Goal: Task Accomplishment & Management: Complete application form

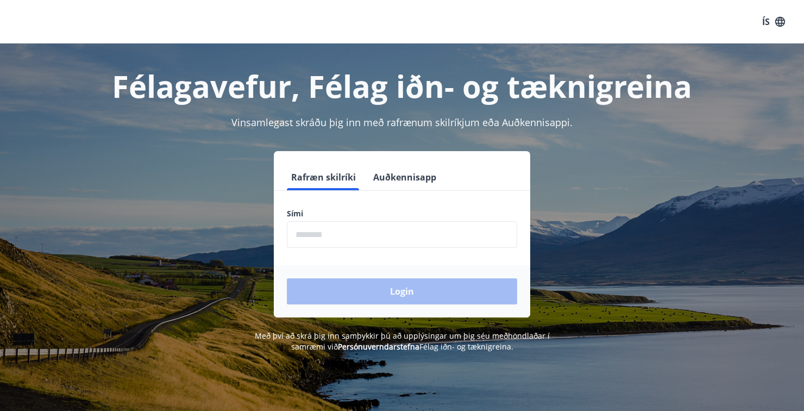
click at [422, 238] on input "phone" at bounding box center [402, 234] width 230 height 27
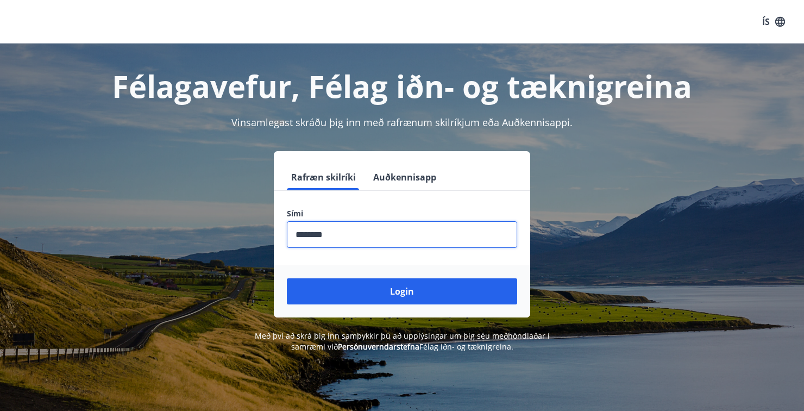
type input "********"
click at [287, 278] on button "Login" at bounding box center [402, 291] width 230 height 26
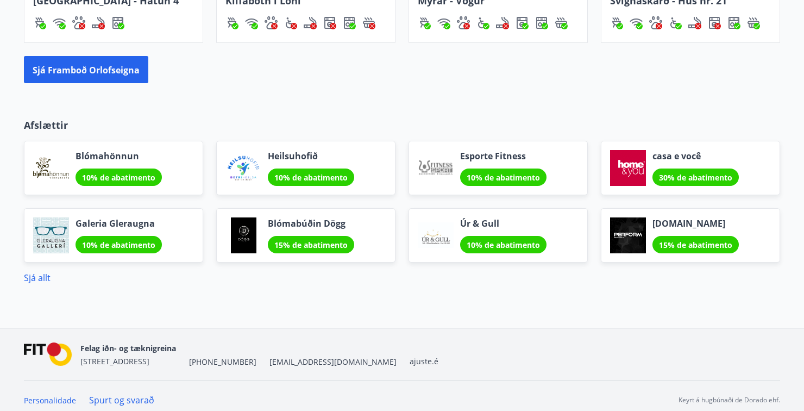
scroll to position [903, 0]
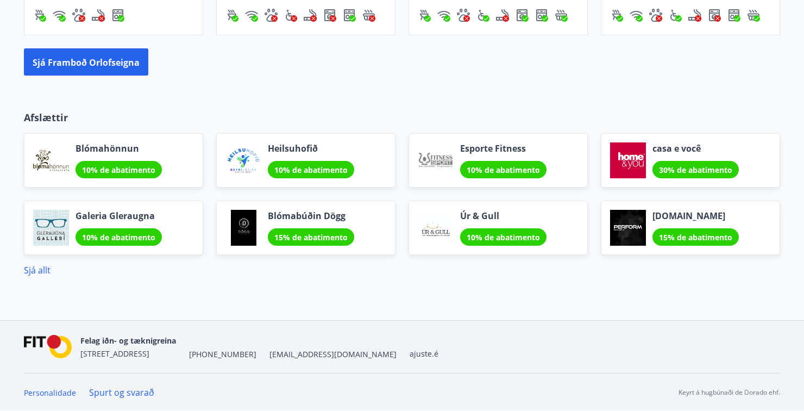
click at [785, 110] on div "Afslættir Blómahönnun 10% de abatimento Heilsuhofið 10% de abatimento Esporte F…" at bounding box center [402, 193] width 782 height 166
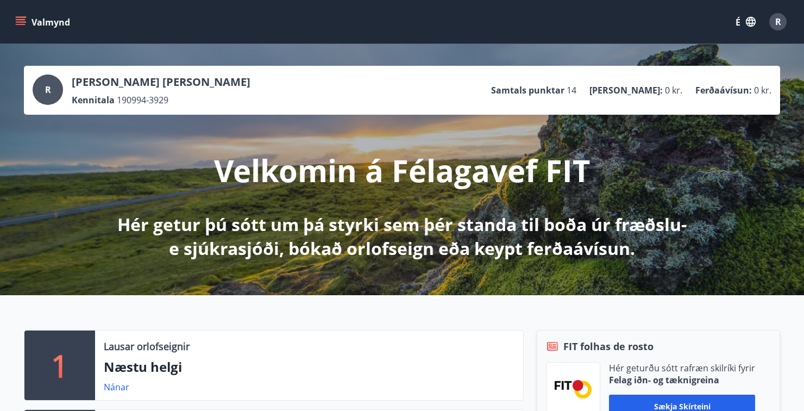
scroll to position [0, 0]
click at [12, 18] on div "Valmynd É R" at bounding box center [402, 21] width 804 height 43
click at [22, 24] on icon "menu" at bounding box center [21, 24] width 10 height 1
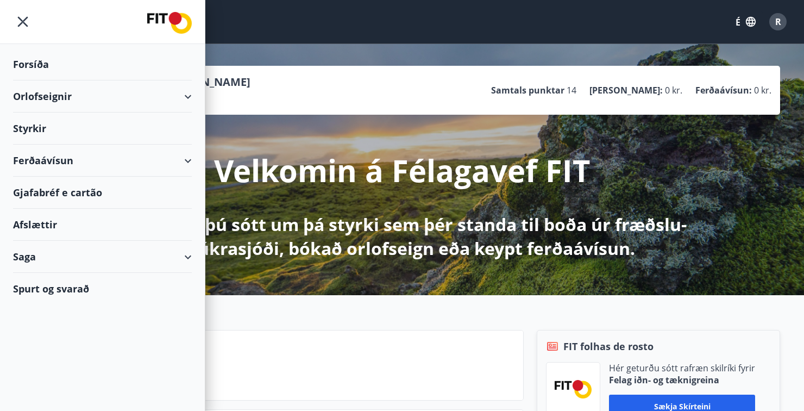
click at [420, 59] on div "R [PERSON_NAME] [PERSON_NAME] Kennitala 190994-3929 Samtals punktar 14 [PERSON_…" at bounding box center [402, 169] width 804 height 251
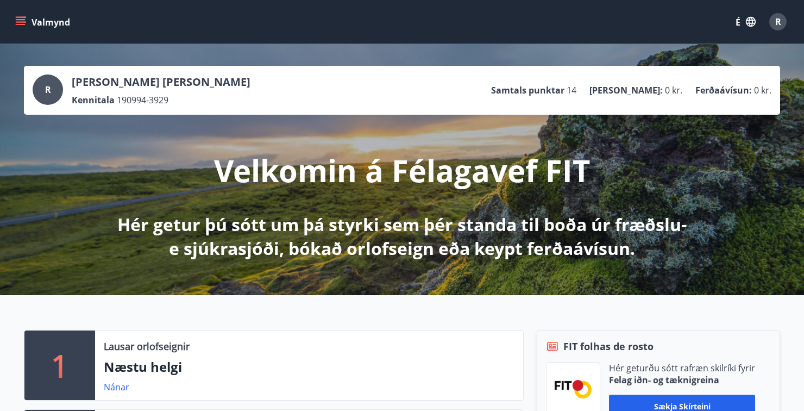
click at [449, 75] on div "R [PERSON_NAME] [PERSON_NAME] Kennitala 190994-3929 Samtals punktar 14 [PERSON_…" at bounding box center [402, 89] width 739 height 31
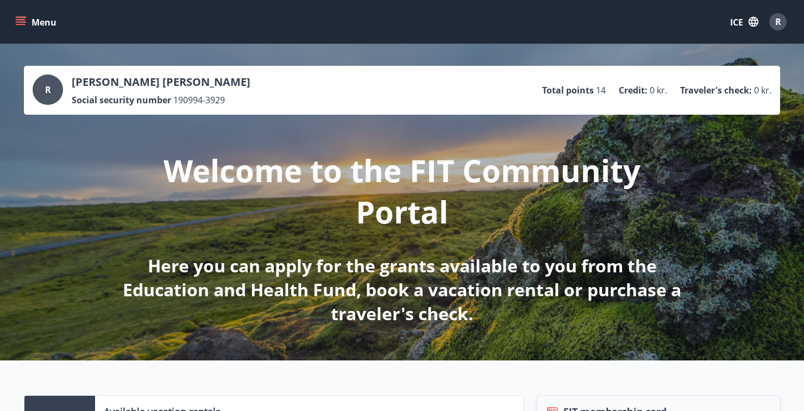
click at [444, 75] on div "R [PERSON_NAME] [PERSON_NAME] Social security number 190994-3929 Total points 1…" at bounding box center [402, 89] width 739 height 31
click at [20, 18] on icon "menu" at bounding box center [20, 21] width 11 height 11
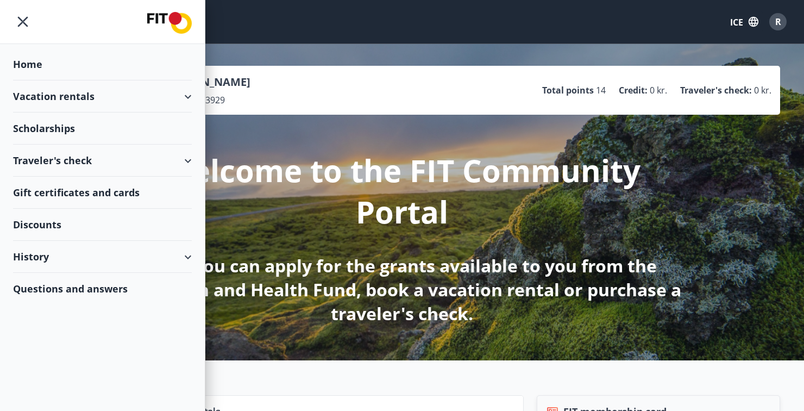
click at [438, 69] on div "R [PERSON_NAME] [PERSON_NAME] Social security number 190994-3929 Total points 1…" at bounding box center [402, 90] width 756 height 49
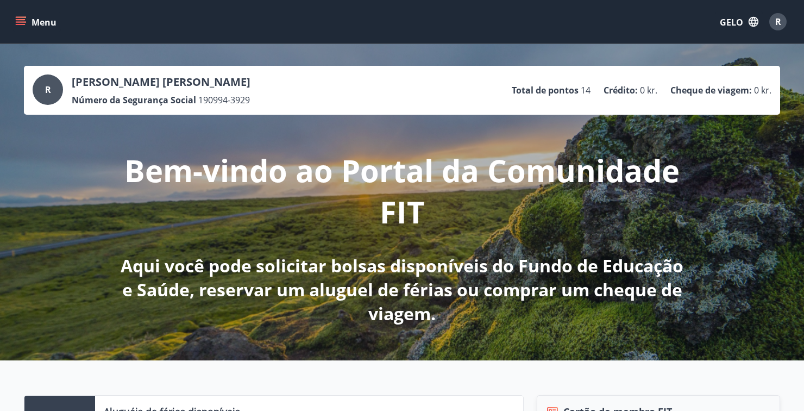
click at [24, 21] on icon "menu" at bounding box center [20, 21] width 11 height 11
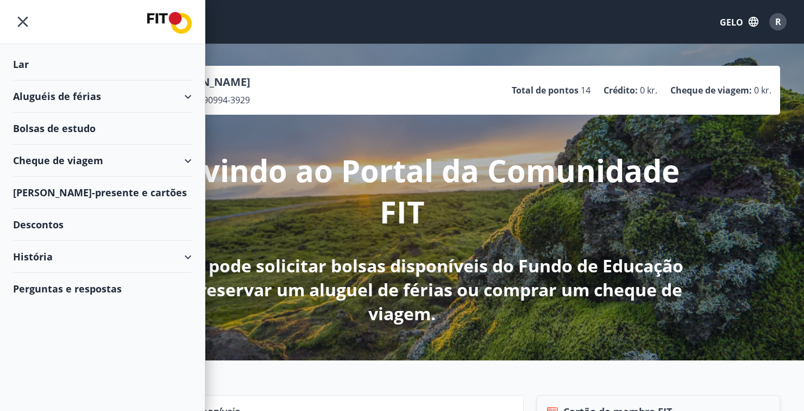
click at [70, 129] on font "Bolsas de estudo" at bounding box center [54, 128] width 83 height 13
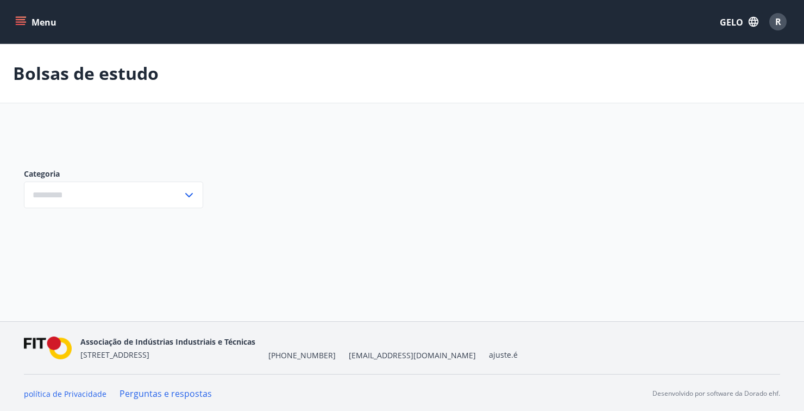
type input "***"
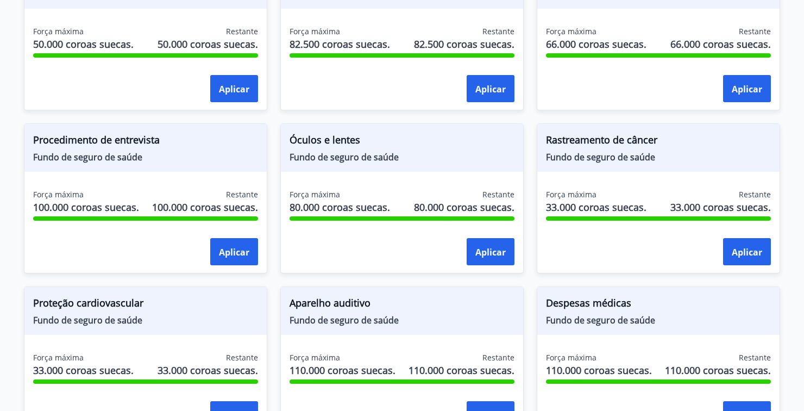
scroll to position [425, 0]
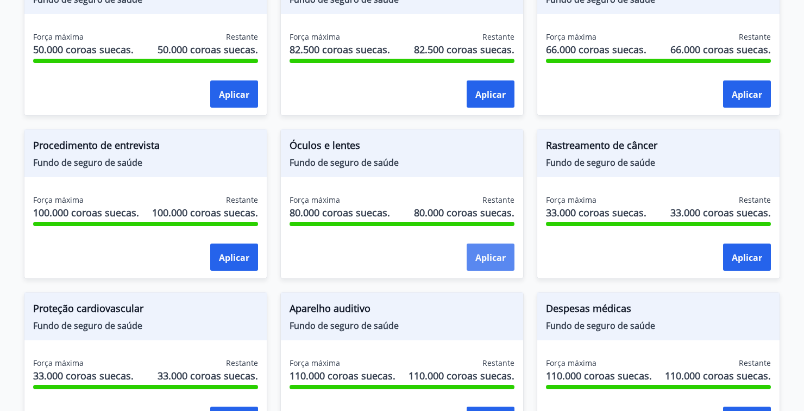
click at [483, 251] on font "Aplicar" at bounding box center [490, 257] width 30 height 12
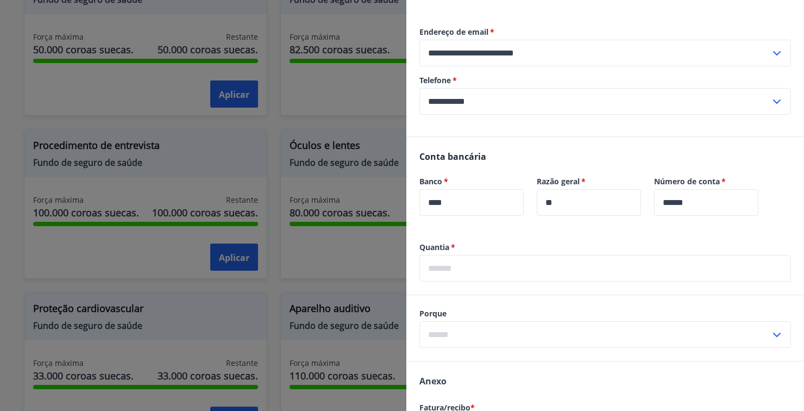
scroll to position [176, 0]
click at [758, 269] on input "text" at bounding box center [604, 266] width 371 height 27
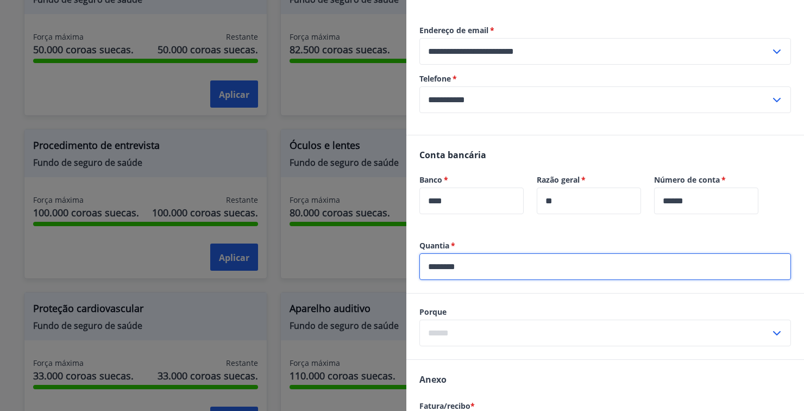
type input "********"
click at [636, 330] on input "text" at bounding box center [594, 332] width 351 height 27
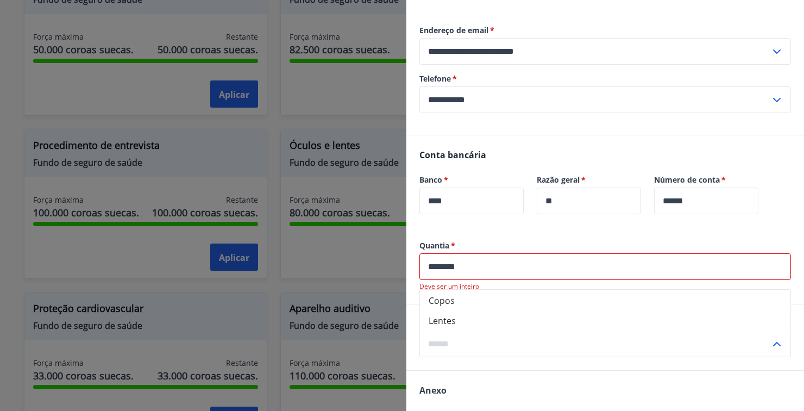
click at [586, 294] on div "Quantia   * ******** ​ Deve ser um inteiro Porque Copos Lentes ​ Anexo Fatura/r…" at bounding box center [604, 398] width 397 height 317
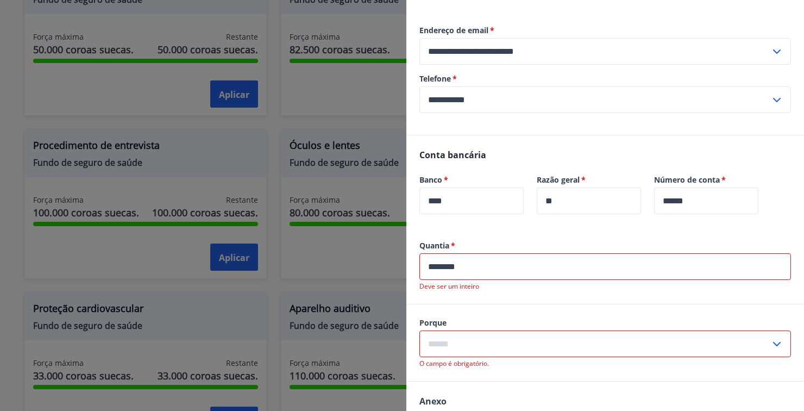
click at [612, 345] on input "text" at bounding box center [594, 343] width 351 height 27
click at [540, 298] on div "Quantia   * ******** ​ Deve ser um inteiro Porque Copos Lentes ​ O campo é obri…" at bounding box center [604, 404] width 397 height 328
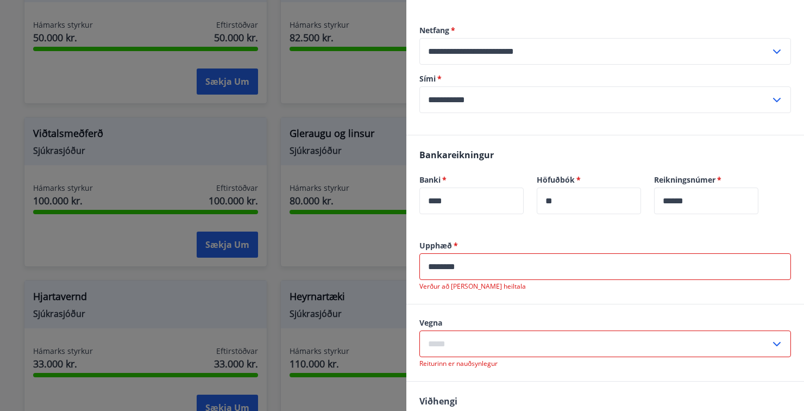
click at [768, 345] on input "text" at bounding box center [594, 343] width 351 height 27
click at [502, 307] on li "Gleraugu" at bounding box center [605, 301] width 370 height 20
type input "********"
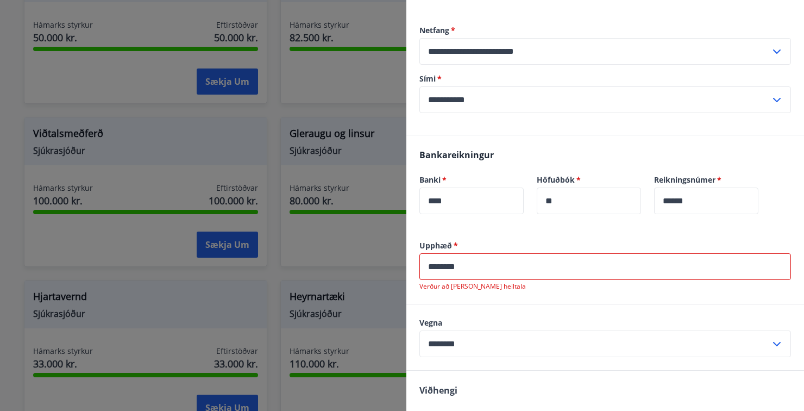
click at [439, 267] on input "********" at bounding box center [604, 266] width 371 height 27
click at [612, 287] on p "Verður að [PERSON_NAME] heiltala" at bounding box center [604, 286] width 371 height 9
click at [637, 300] on div "Upphæð   * ******** ​ Verður að [PERSON_NAME] heiltala" at bounding box center [604, 272] width 397 height 64
click at [443, 263] on input "********" at bounding box center [604, 266] width 371 height 27
click at [555, 294] on div "Upphæð   * ****** ​ Verður að [PERSON_NAME] heiltala" at bounding box center [604, 272] width 397 height 64
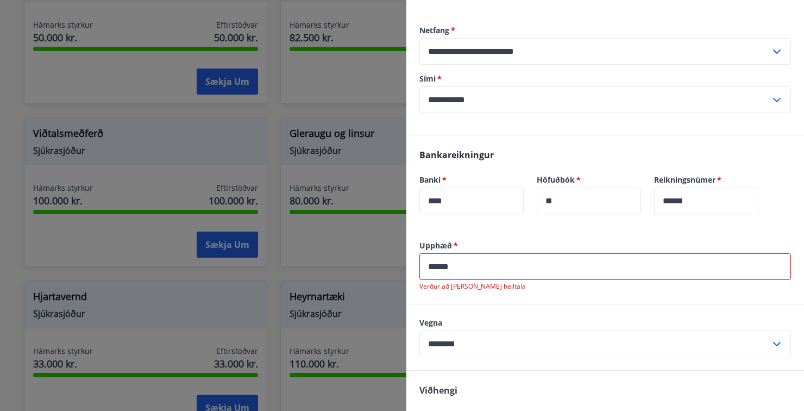
click at [438, 272] on input "******" at bounding box center [604, 266] width 371 height 27
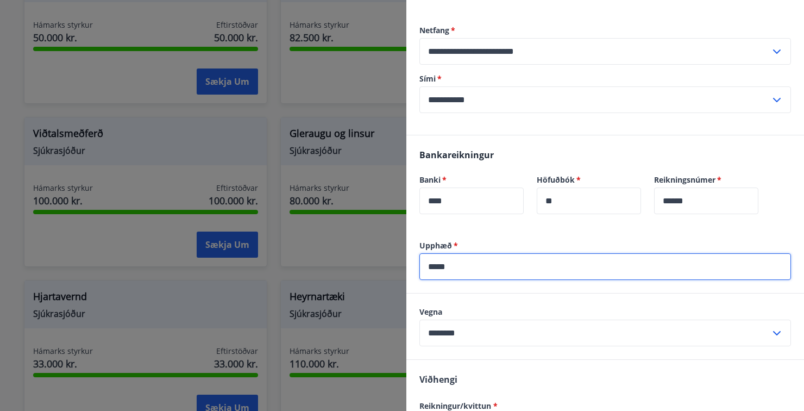
type input "*****"
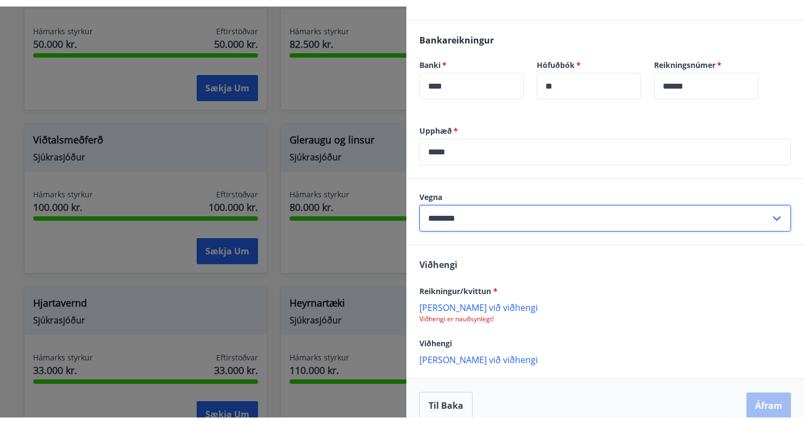
scroll to position [312, 0]
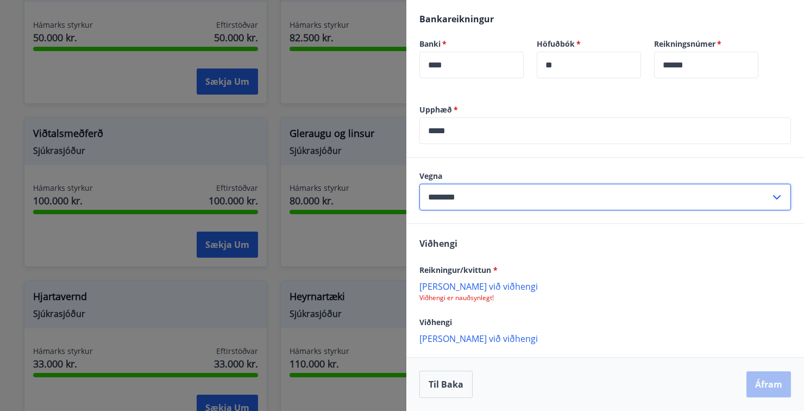
click at [474, 283] on p "[PERSON_NAME] við viðhengi" at bounding box center [604, 285] width 371 height 11
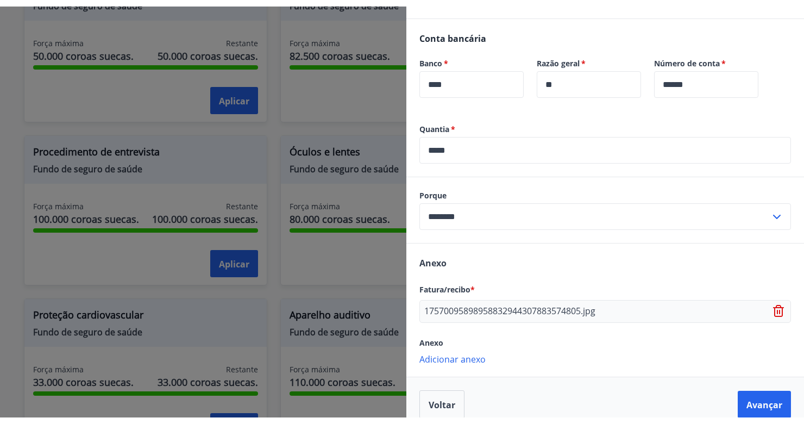
scroll to position [313, 0]
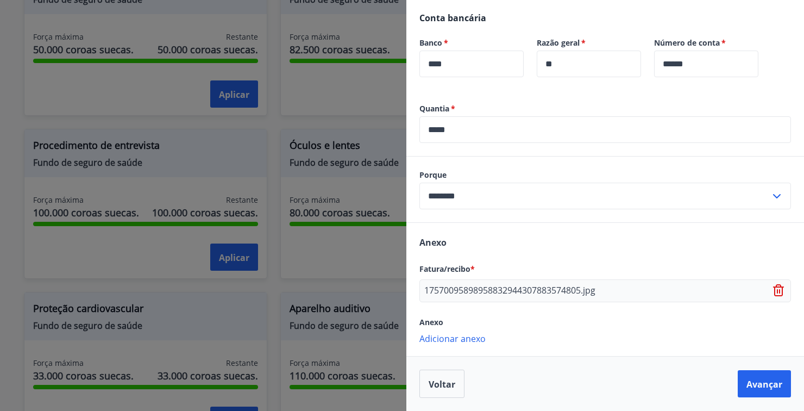
click at [476, 343] on font "Adicionar anexo" at bounding box center [452, 338] width 66 height 12
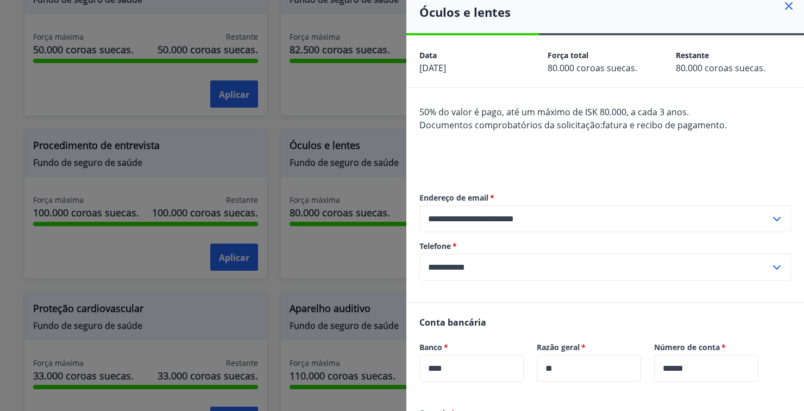
scroll to position [0, 0]
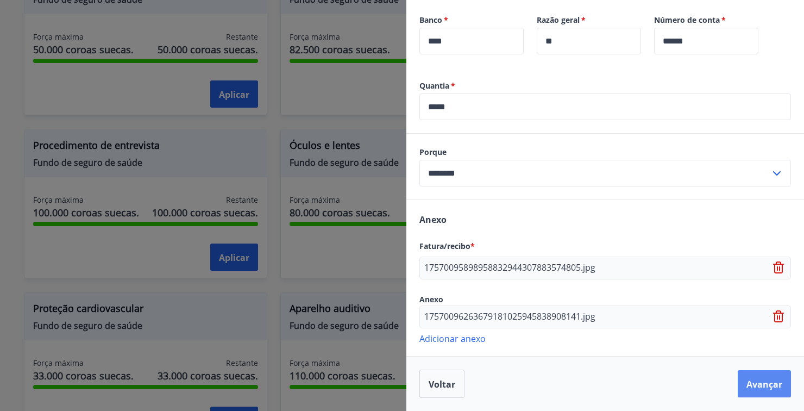
click at [767, 384] on font "Avançar" at bounding box center [764, 384] width 36 height 12
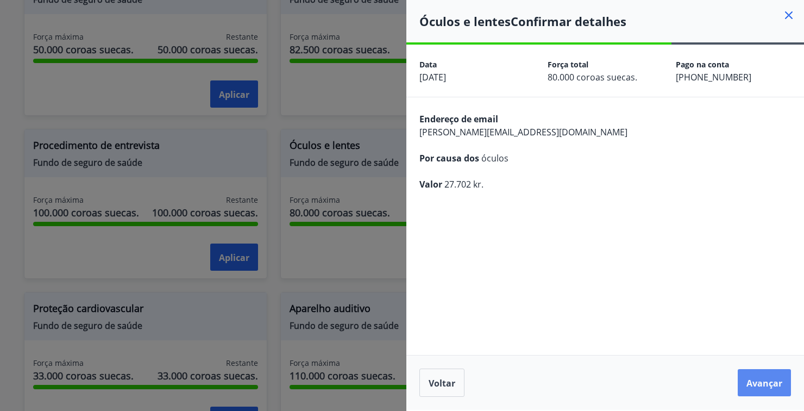
click at [772, 386] on font "Avançar" at bounding box center [764, 383] width 36 height 12
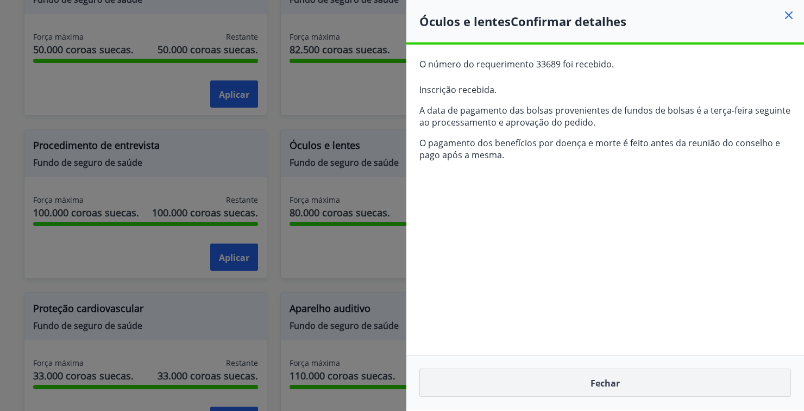
click at [632, 384] on button "Fechar" at bounding box center [604, 382] width 371 height 28
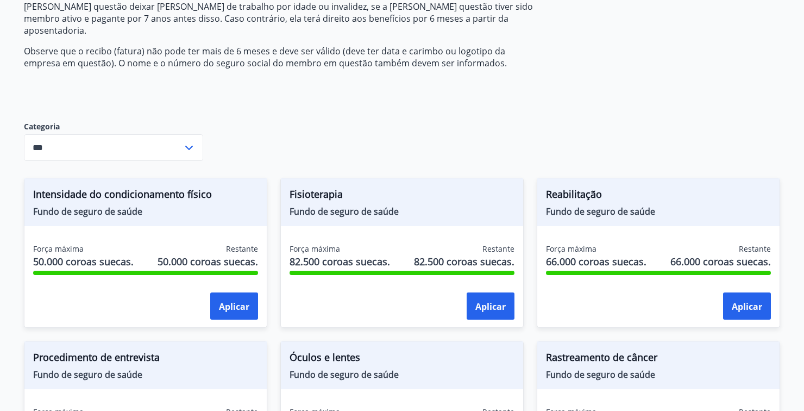
scroll to position [213, 0]
click at [229, 300] on font "Aplicar" at bounding box center [234, 306] width 30 height 12
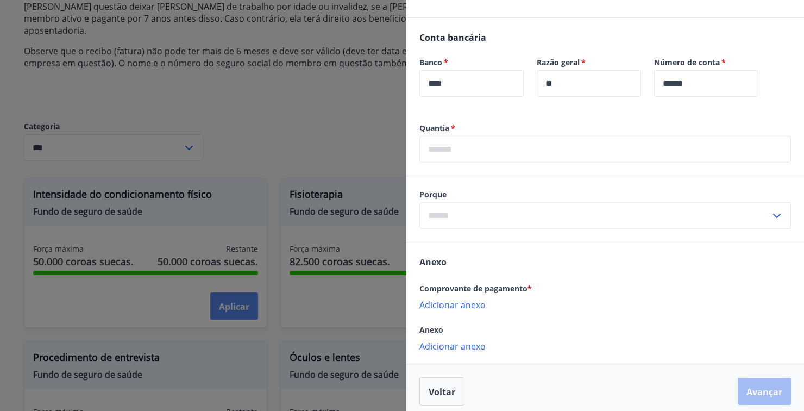
scroll to position [380, 0]
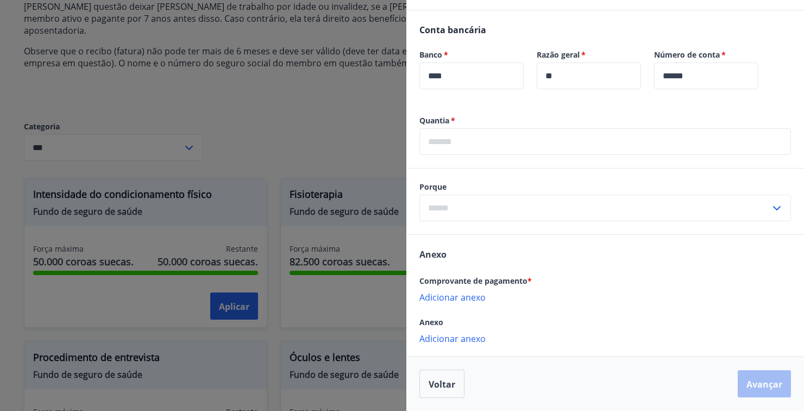
click at [702, 137] on input "text" at bounding box center [604, 141] width 371 height 27
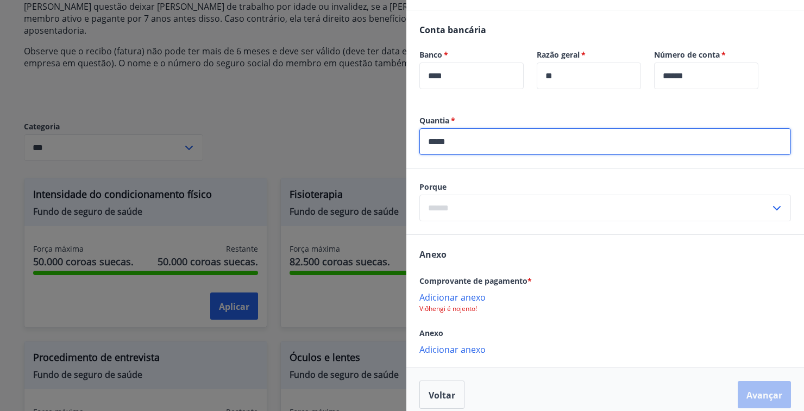
type input "*****"
click at [760, 209] on input "text" at bounding box center [594, 207] width 351 height 27
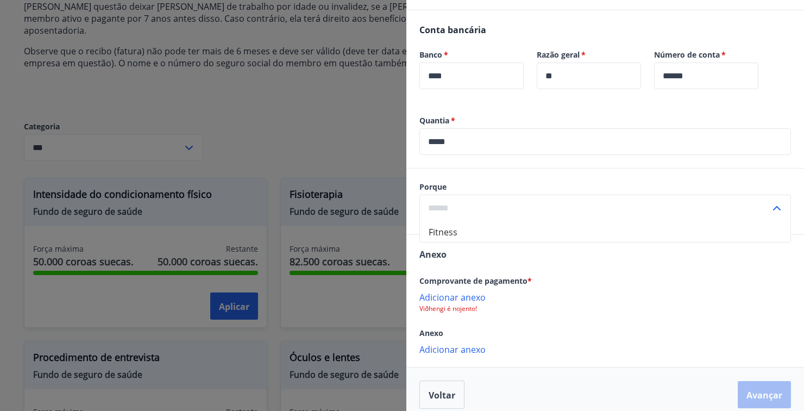
click at [488, 226] on li "Fitness" at bounding box center [605, 231] width 370 height 21
type input "**********"
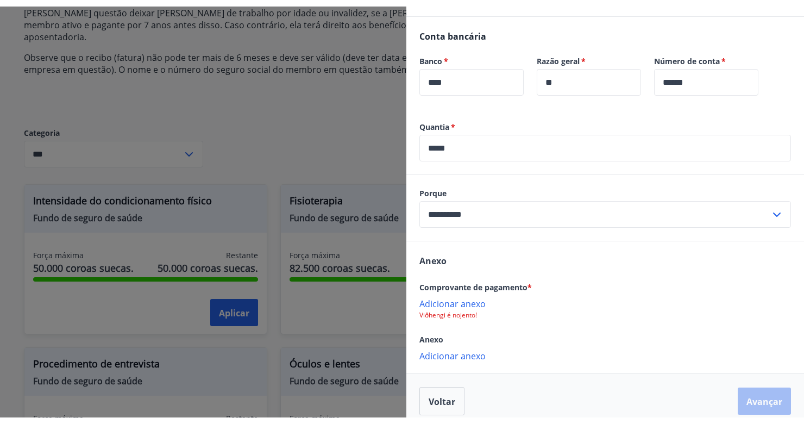
scroll to position [390, 0]
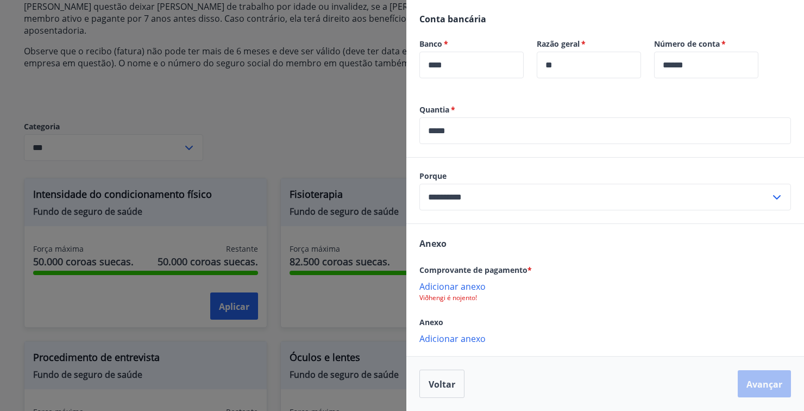
click at [463, 292] on font "Adicionar anexo" at bounding box center [452, 286] width 66 height 12
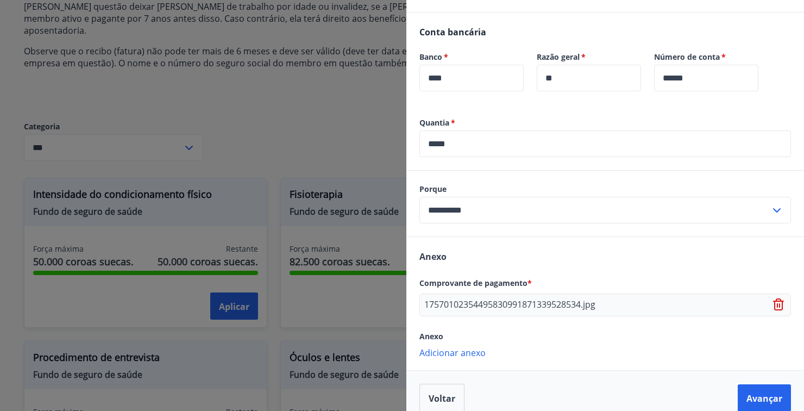
scroll to position [392, 0]
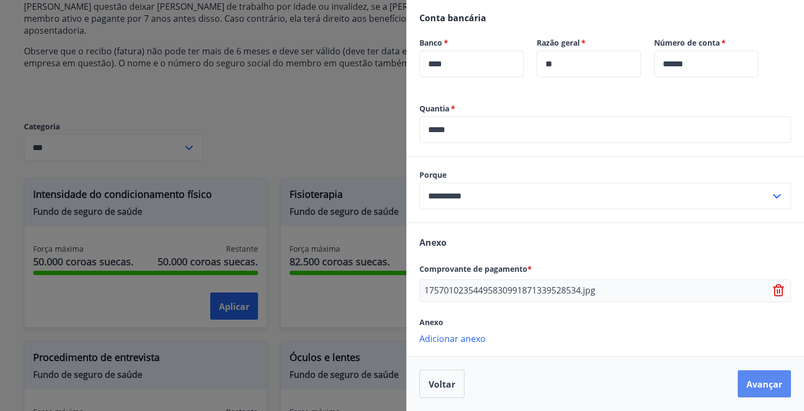
click at [756, 387] on font "Avançar" at bounding box center [764, 384] width 36 height 12
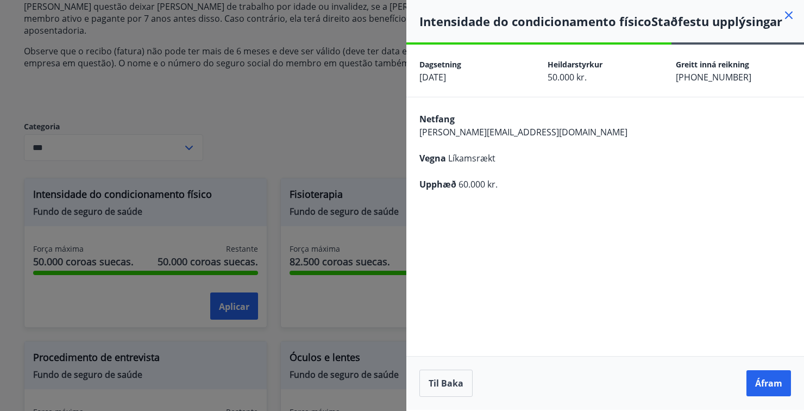
scroll to position [51, 0]
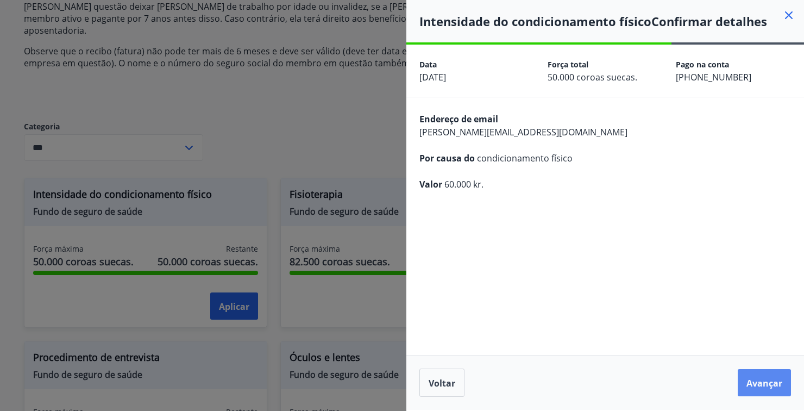
click at [776, 382] on font "Avançar" at bounding box center [764, 383] width 36 height 12
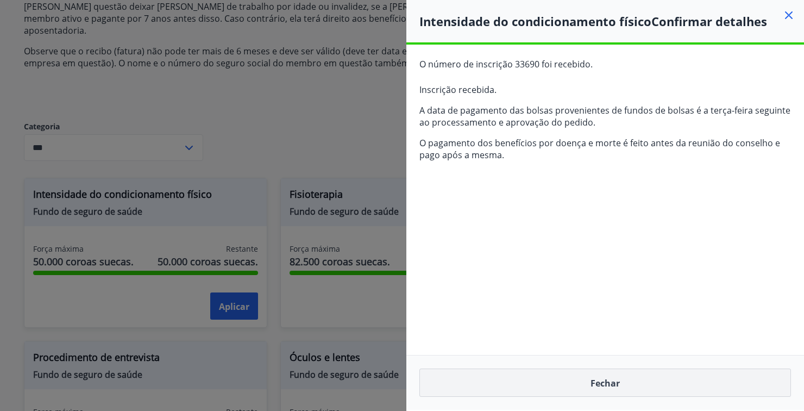
click at [655, 382] on button "Fechar" at bounding box center [604, 382] width 371 height 28
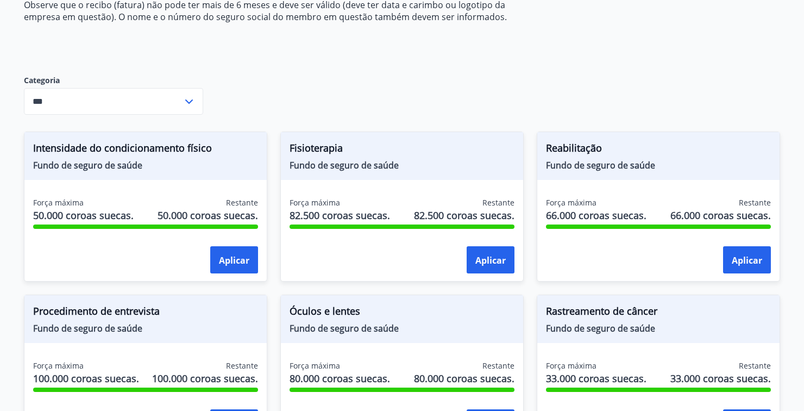
scroll to position [258, 0]
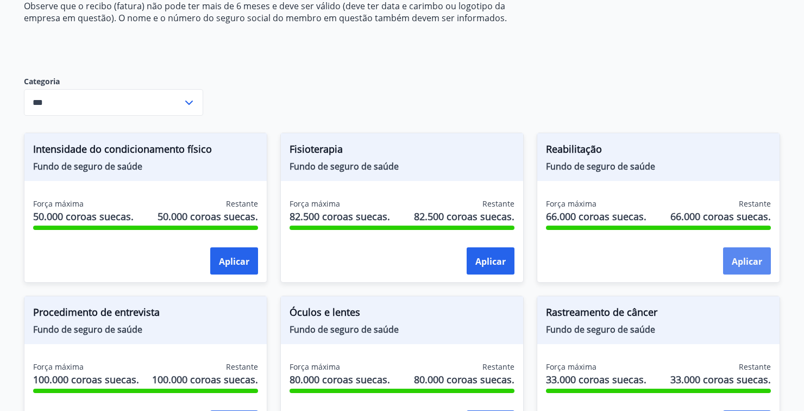
click at [762, 247] on button "Aplicar" at bounding box center [747, 260] width 48 height 27
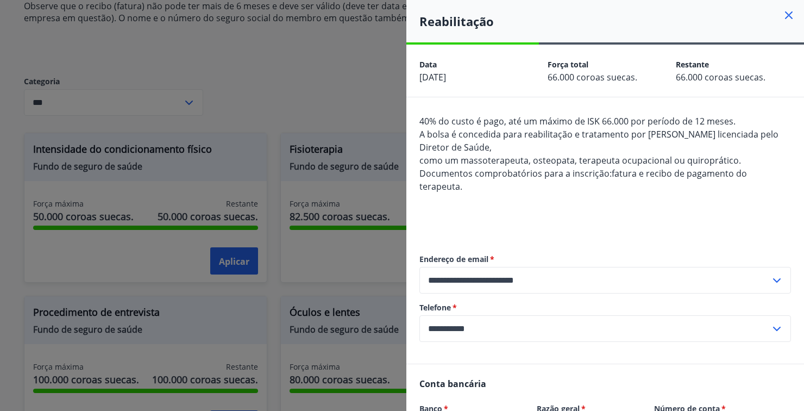
click at [788, 15] on icon at bounding box center [789, 16] width 2 height 2
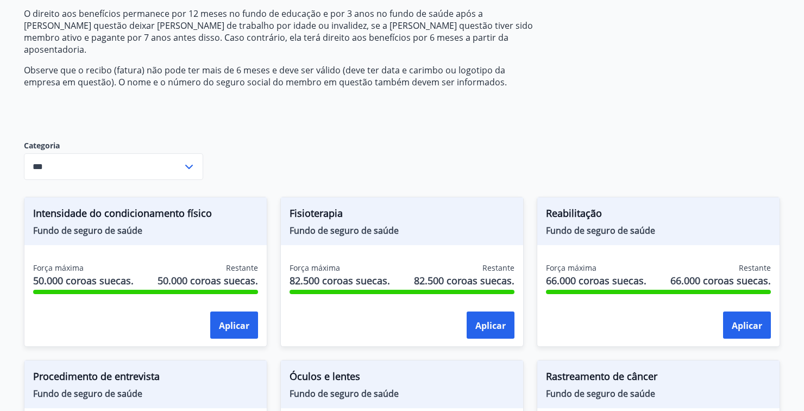
scroll to position [193, 0]
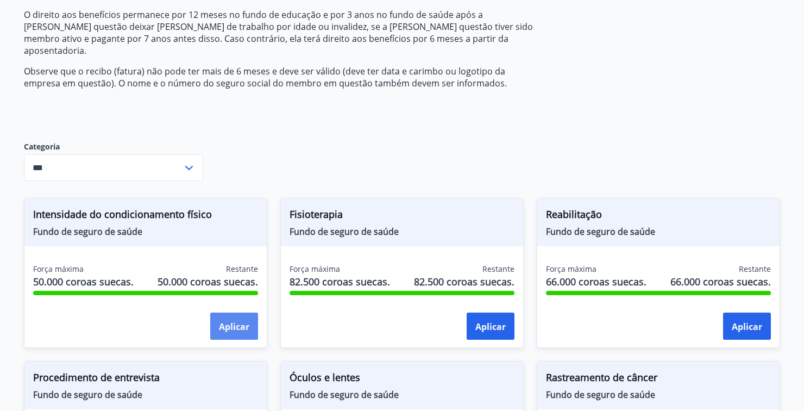
click at [228, 320] on font "Aplicar" at bounding box center [234, 326] width 30 height 12
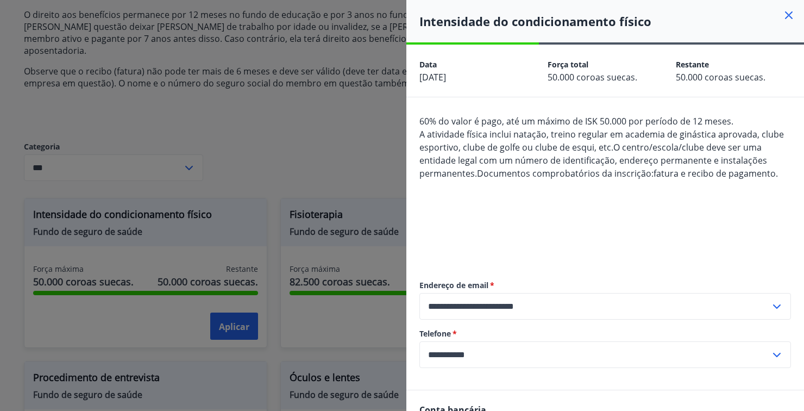
click at [330, 133] on div at bounding box center [402, 205] width 804 height 411
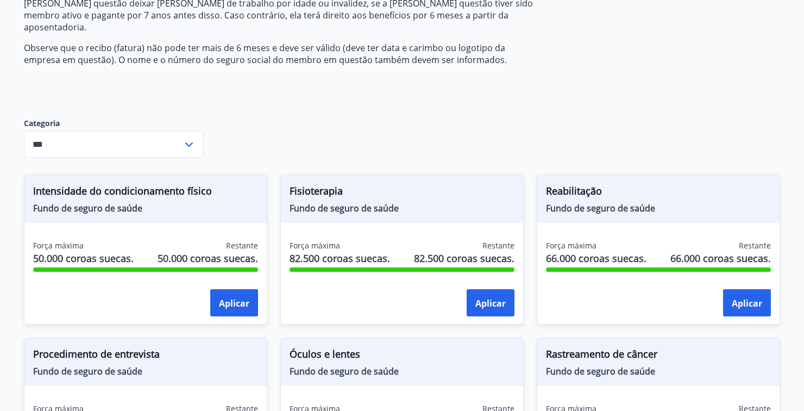
scroll to position [217, 0]
click at [739, 297] on font "Aplicar" at bounding box center [746, 303] width 30 height 12
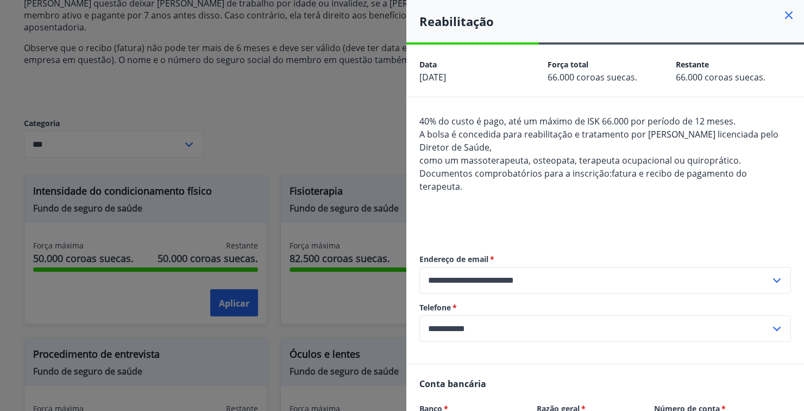
click at [308, 93] on div at bounding box center [402, 205] width 804 height 411
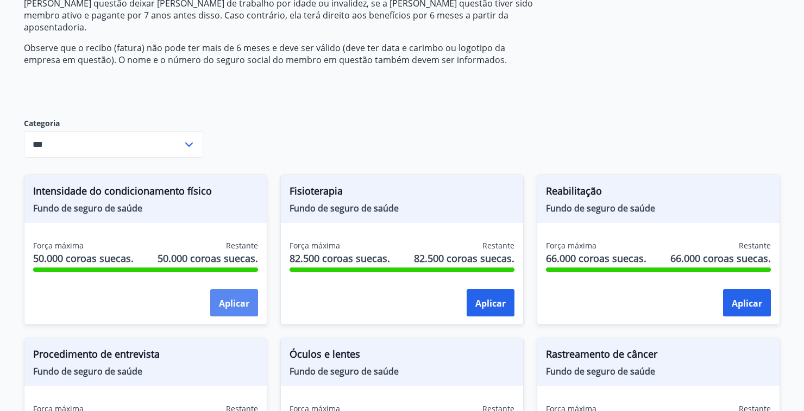
click at [226, 297] on font "Aplicar" at bounding box center [234, 303] width 30 height 12
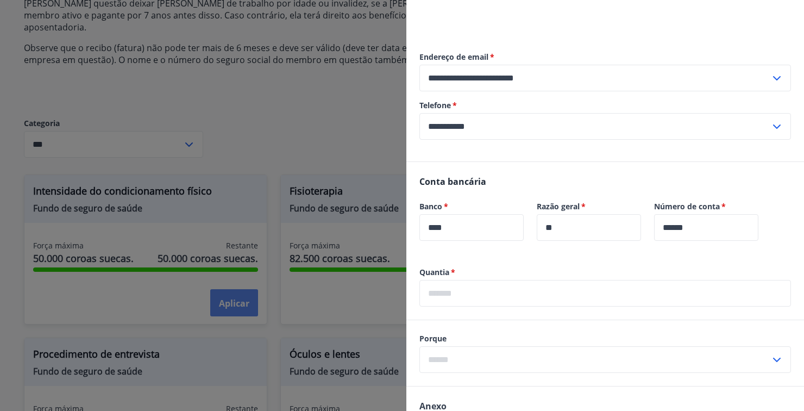
scroll to position [239, 0]
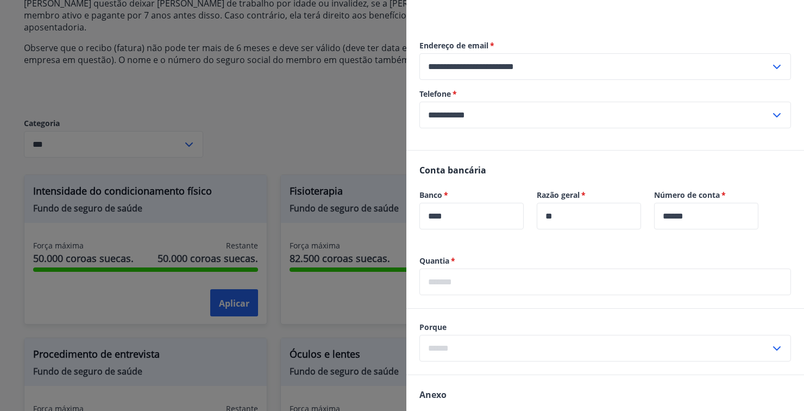
click at [732, 284] on input "text" at bounding box center [604, 281] width 371 height 27
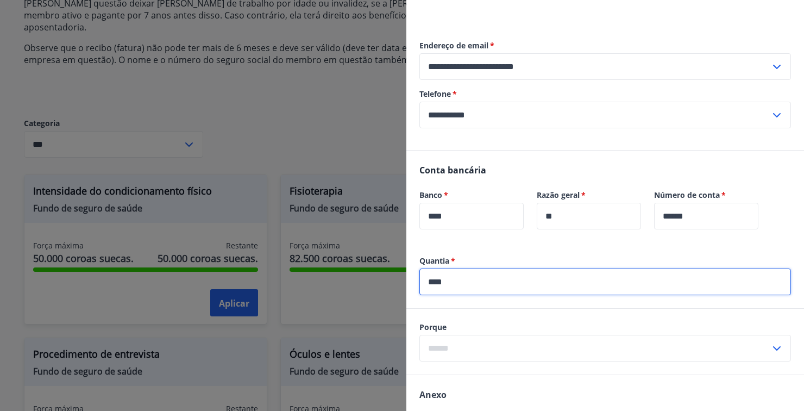
type input "****"
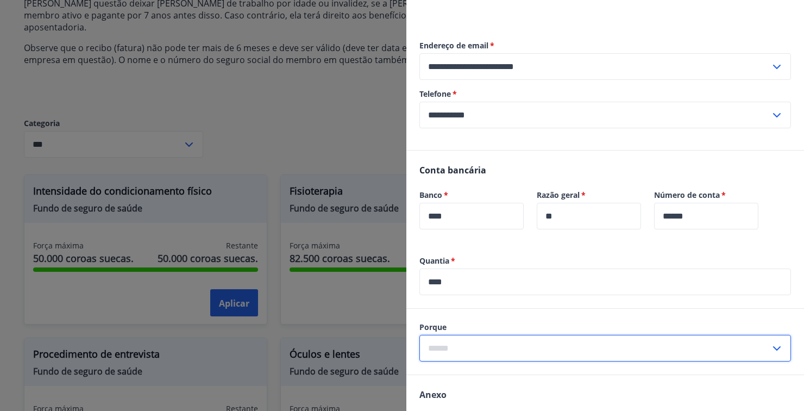
click at [623, 345] on input "text" at bounding box center [594, 348] width 351 height 27
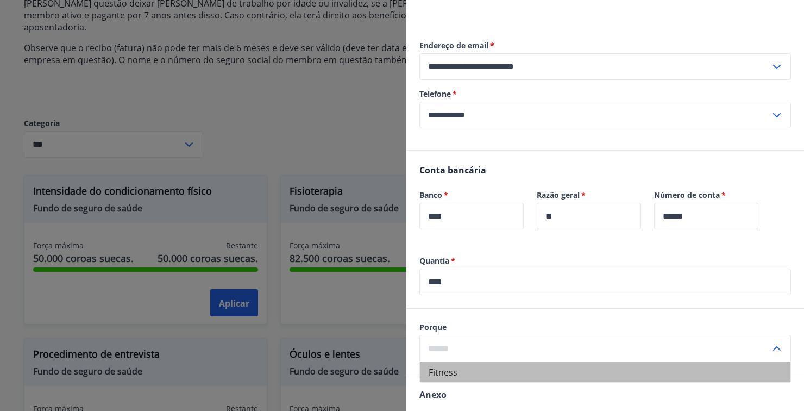
click at [458, 333] on div "Porque Fitness ​" at bounding box center [604, 341] width 371 height 40
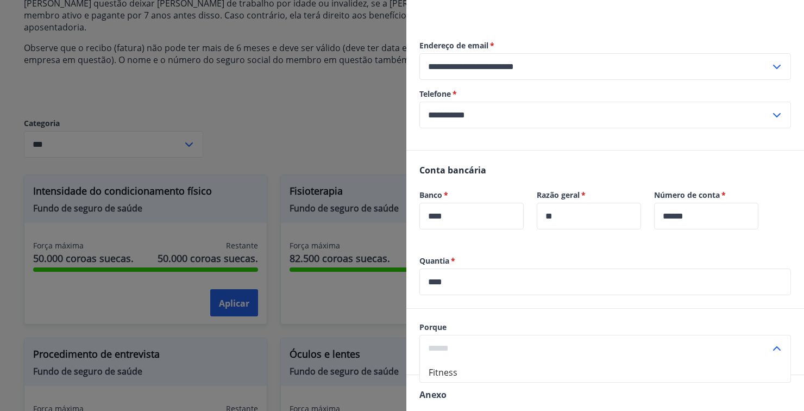
click at [520, 373] on li "Fitness" at bounding box center [605, 371] width 370 height 21
type input "**********"
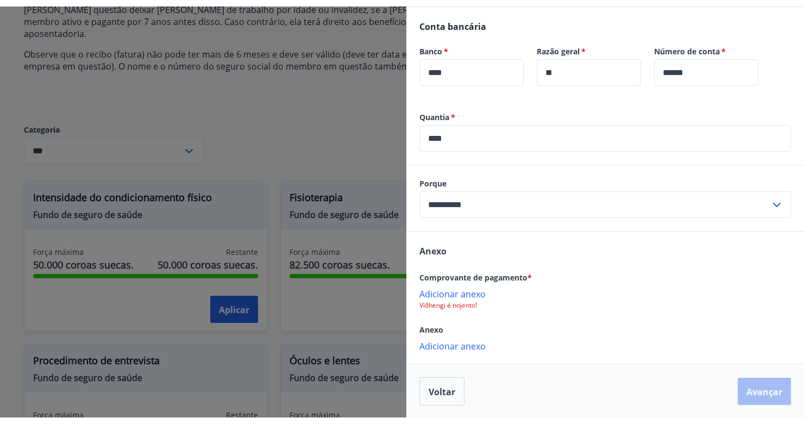
scroll to position [390, 0]
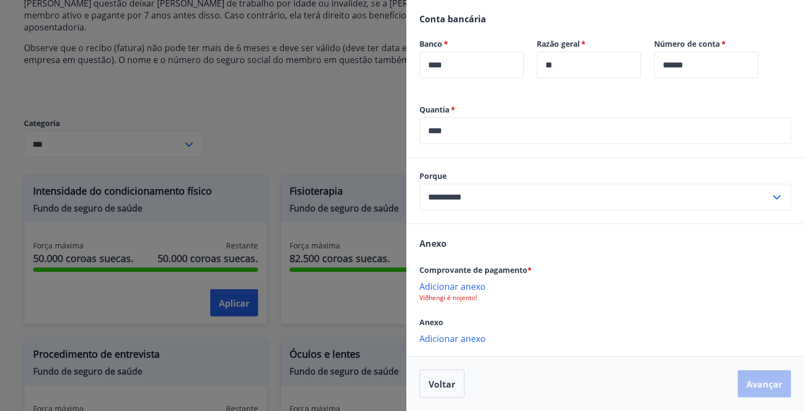
click at [457, 284] on font "Adicionar anexo" at bounding box center [452, 286] width 66 height 12
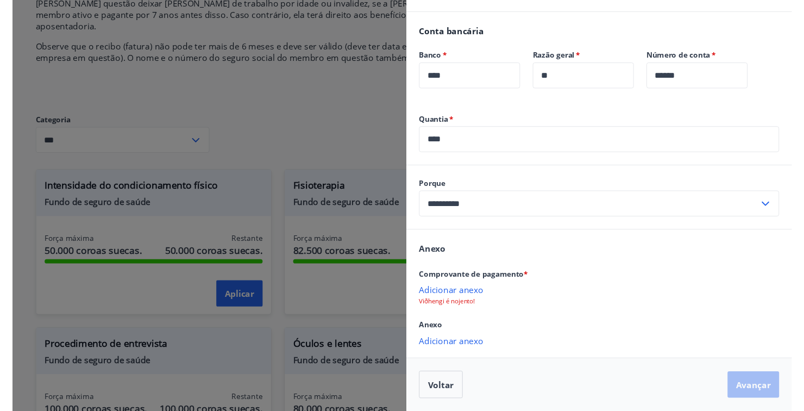
scroll to position [377, 0]
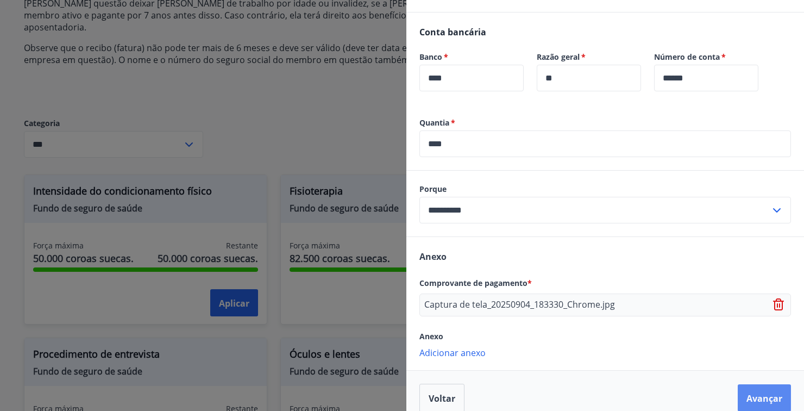
click at [768, 393] on font "Avançar" at bounding box center [764, 398] width 36 height 12
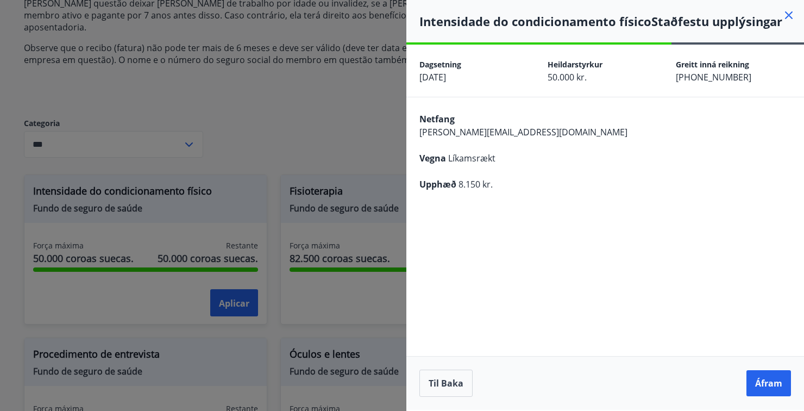
scroll to position [51, 0]
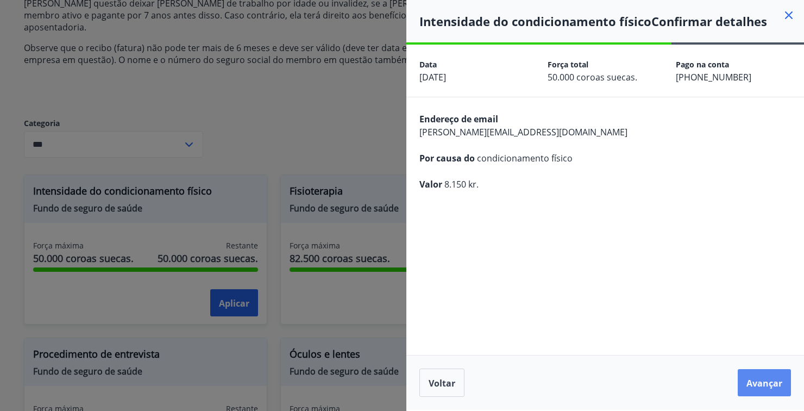
click at [766, 386] on font "Avançar" at bounding box center [764, 383] width 36 height 12
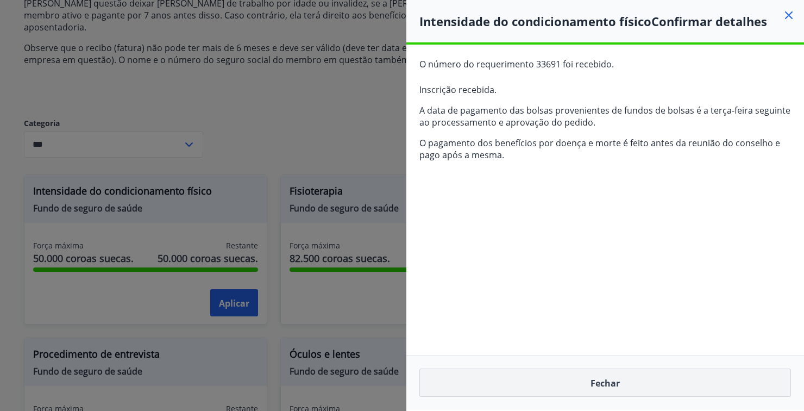
click at [675, 392] on button "Fechar" at bounding box center [604, 382] width 371 height 28
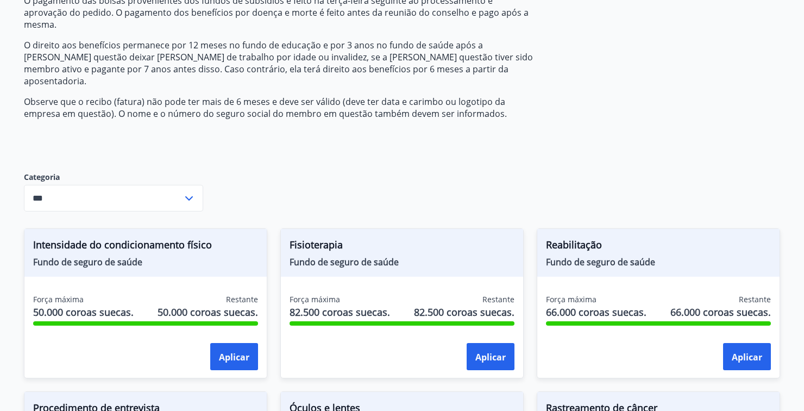
scroll to position [0, 0]
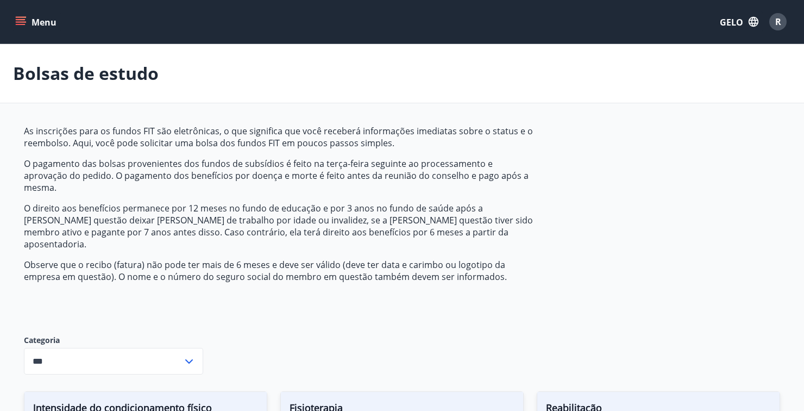
click at [24, 24] on icon "menu" at bounding box center [21, 24] width 10 height 1
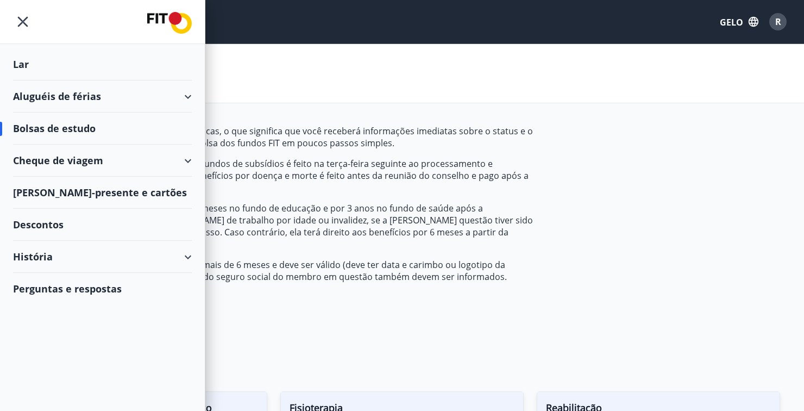
click at [192, 264] on div "História" at bounding box center [102, 257] width 205 height 32
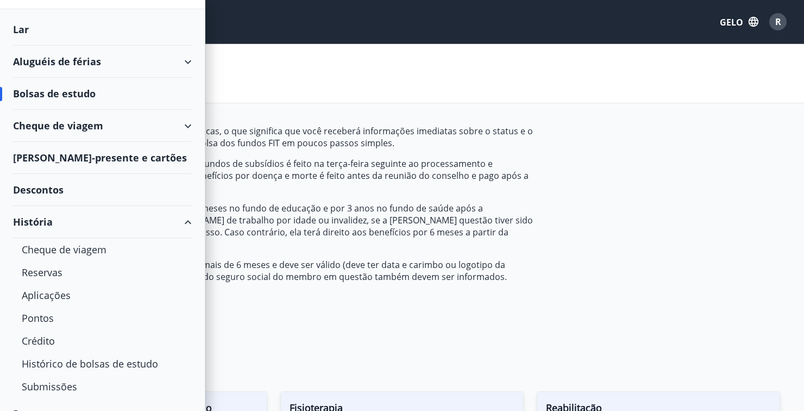
scroll to position [53, 0]
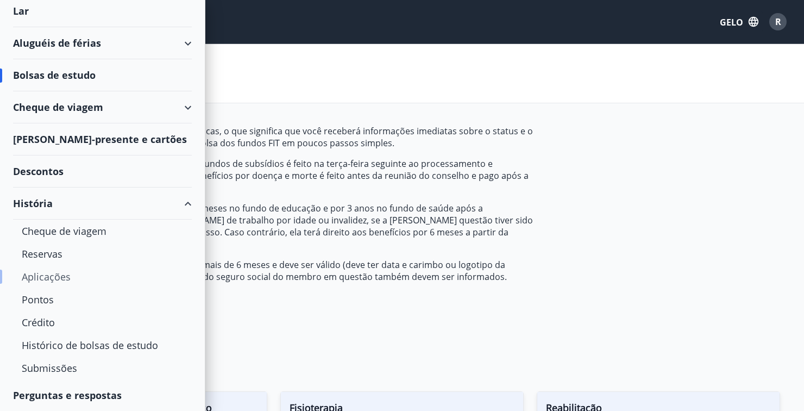
click at [60, 276] on font "Aplicações" at bounding box center [46, 276] width 49 height 13
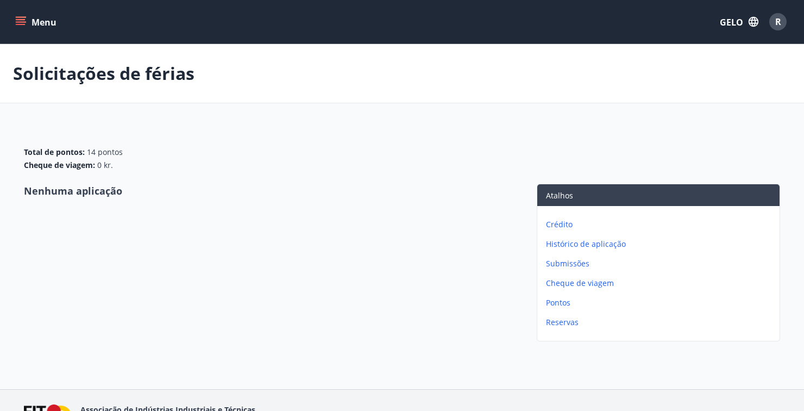
click at [28, 20] on button "Menu" at bounding box center [37, 22] width 48 height 20
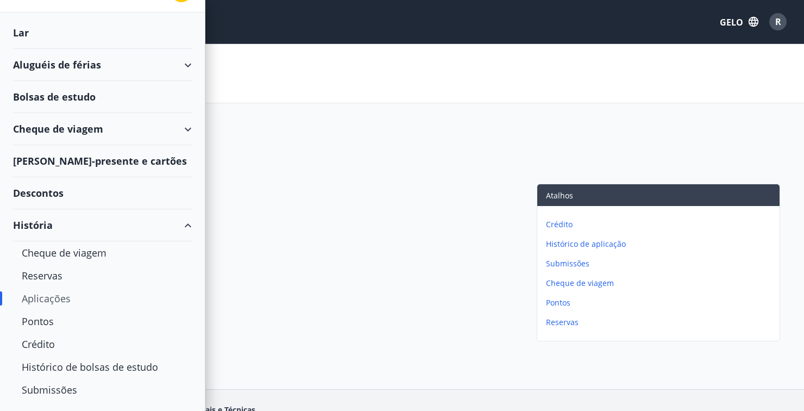
scroll to position [53, 0]
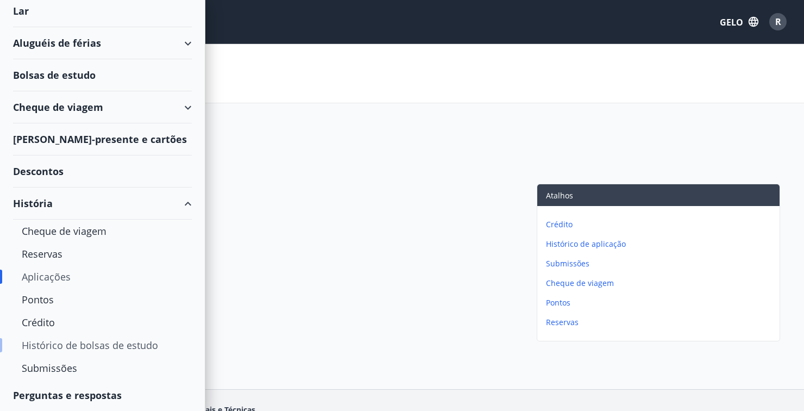
click at [92, 345] on font "Histórico de bolsas de estudo" at bounding box center [90, 344] width 136 height 13
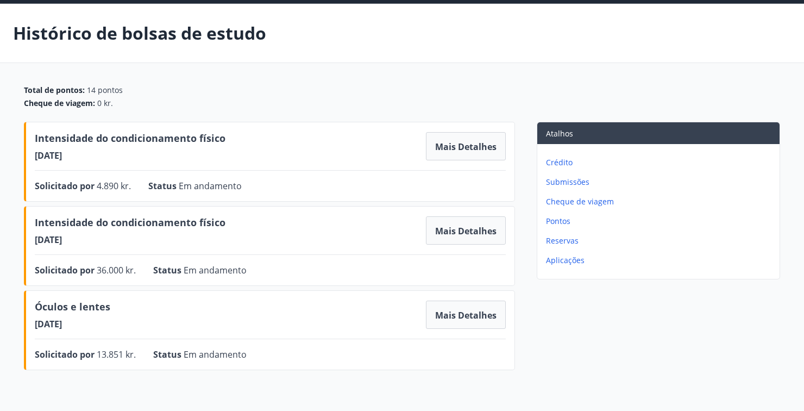
scroll to position [47, 0]
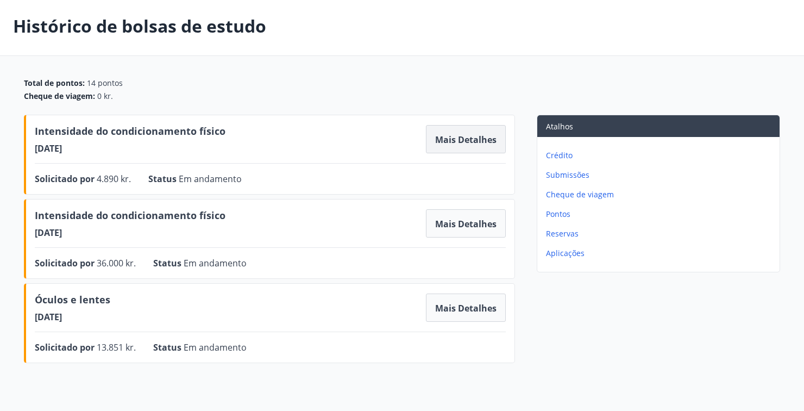
click at [482, 138] on font "Mais detalhes" at bounding box center [465, 140] width 61 height 12
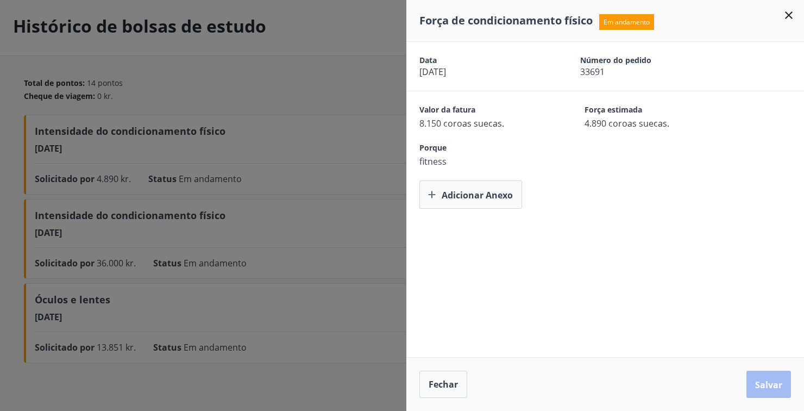
click at [788, 20] on icon at bounding box center [788, 15] width 13 height 13
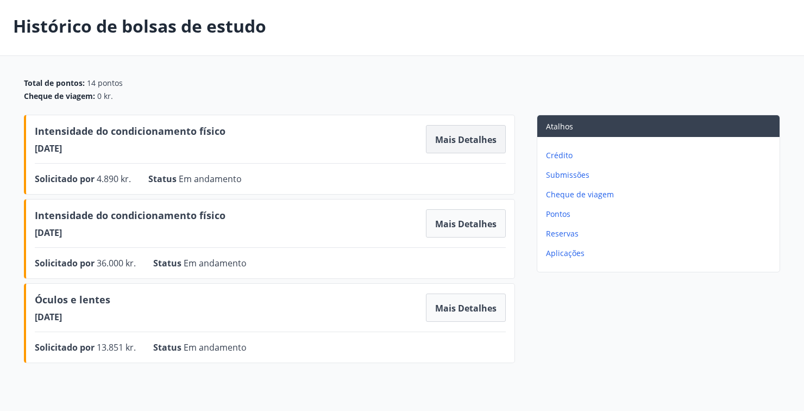
click at [457, 126] on button "Mais detalhes" at bounding box center [466, 139] width 80 height 28
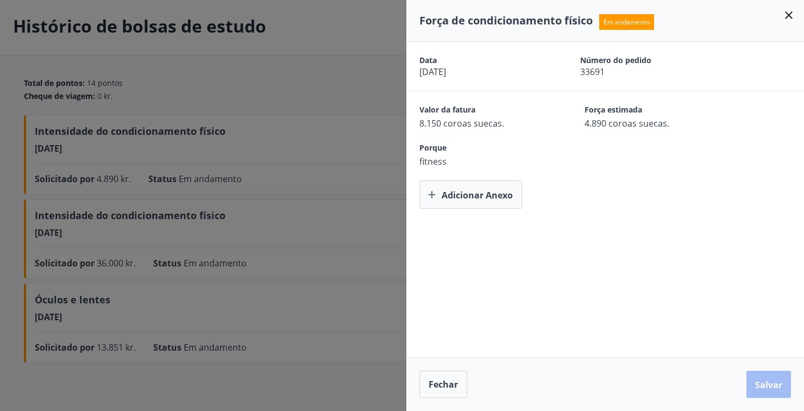
click at [792, 15] on icon at bounding box center [788, 15] width 13 height 13
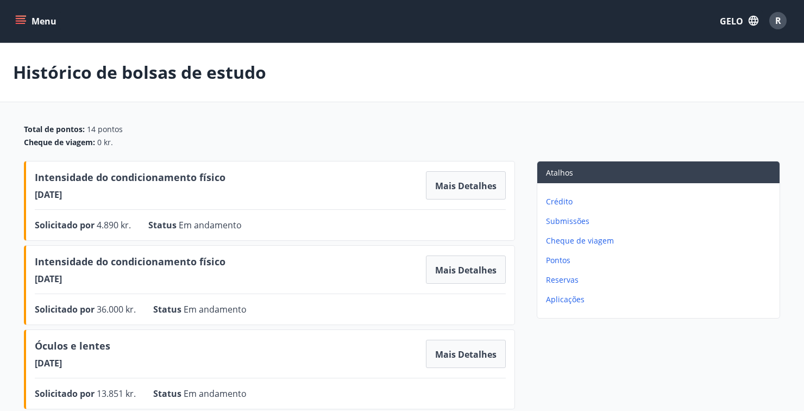
scroll to position [0, 0]
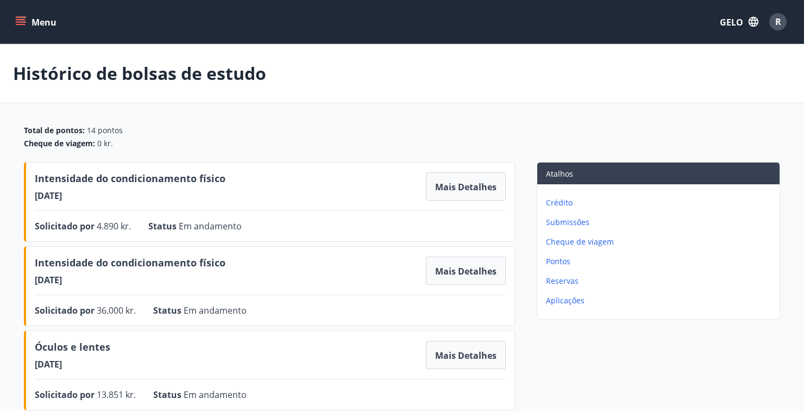
click at [26, 18] on button "Menu" at bounding box center [37, 22] width 48 height 20
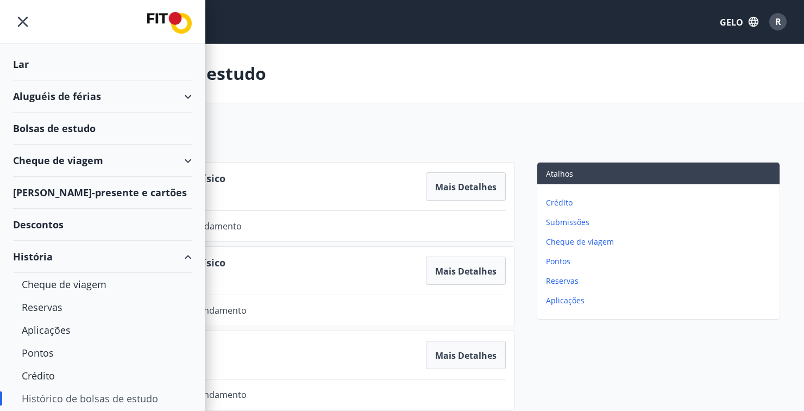
click at [22, 21] on icon "menu" at bounding box center [23, 22] width 10 height 10
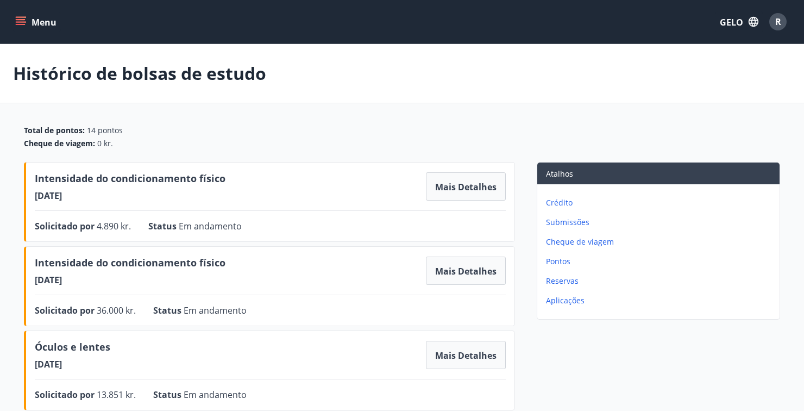
click at [29, 19] on button "Menu" at bounding box center [37, 22] width 48 height 20
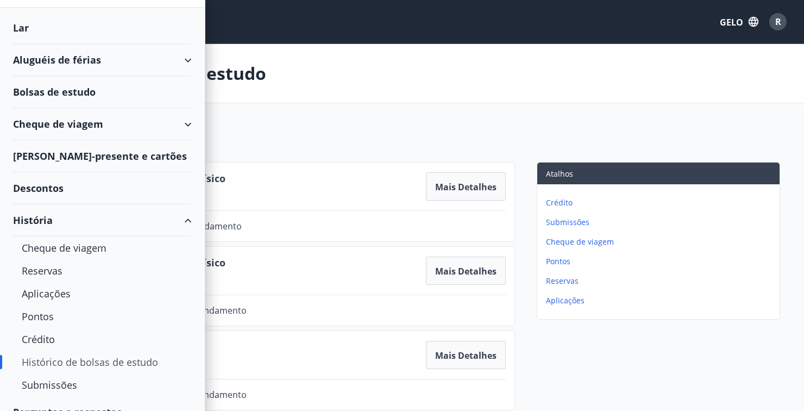
scroll to position [53, 0]
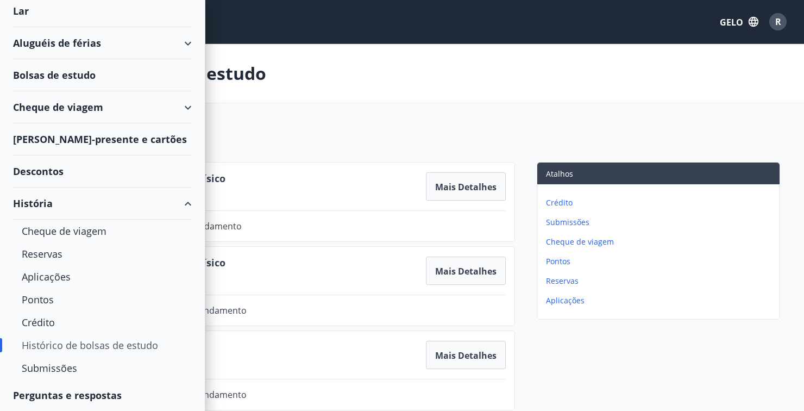
click at [30, 73] on font "Bolsas de estudo" at bounding box center [54, 74] width 83 height 13
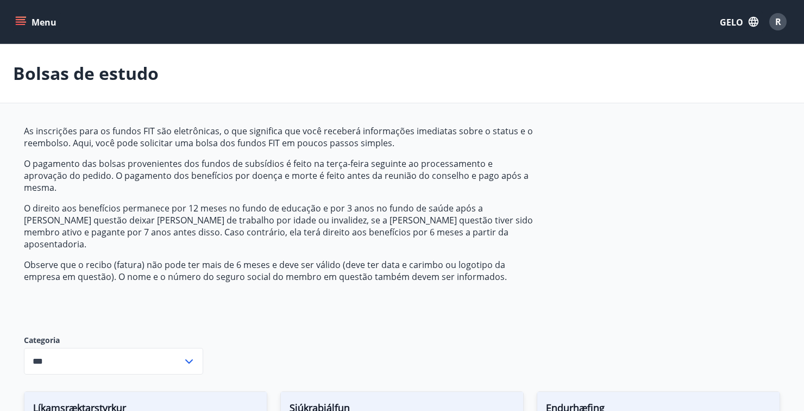
type input "***"
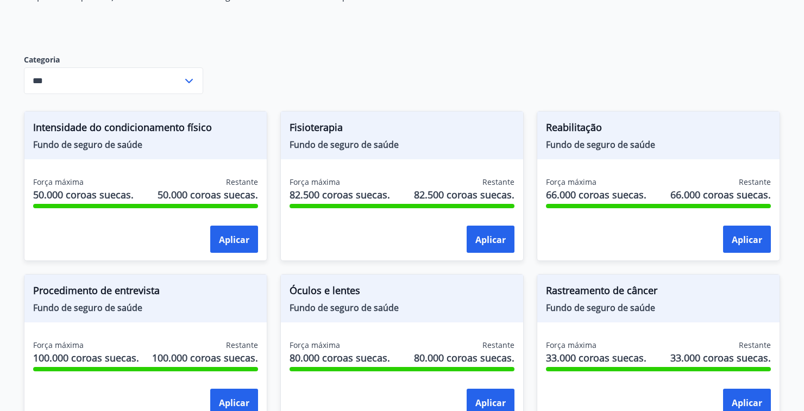
scroll to position [280, 0]
click at [237, 225] on button "Aplicar" at bounding box center [234, 238] width 48 height 27
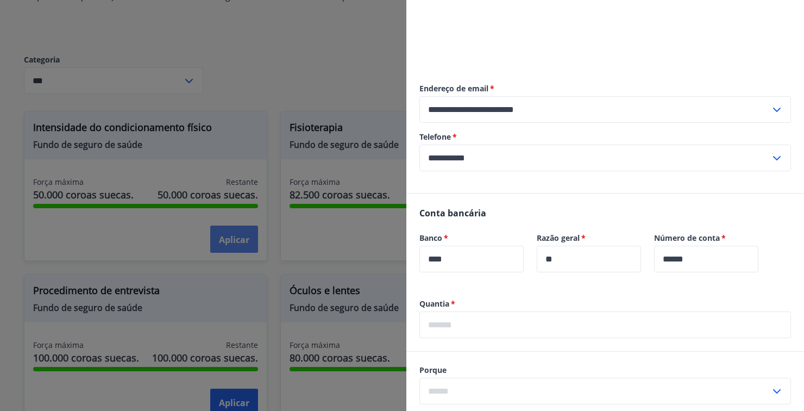
scroll to position [197, 0]
click at [494, 327] on input "text" at bounding box center [604, 324] width 371 height 27
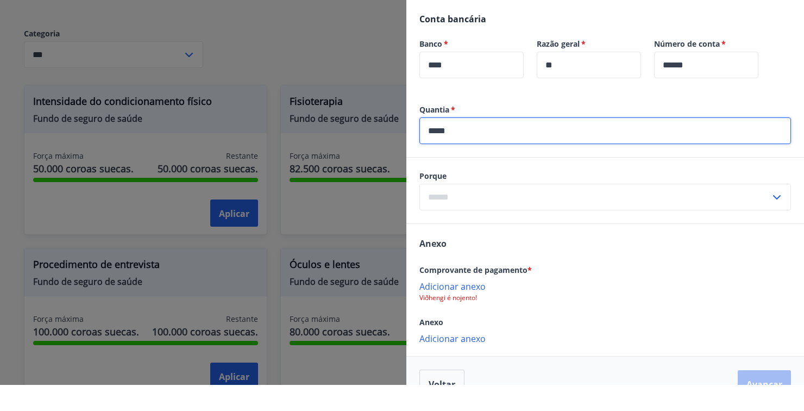
scroll to position [364, 0]
type input "*****"
click at [584, 217] on input "text" at bounding box center [594, 223] width 351 height 27
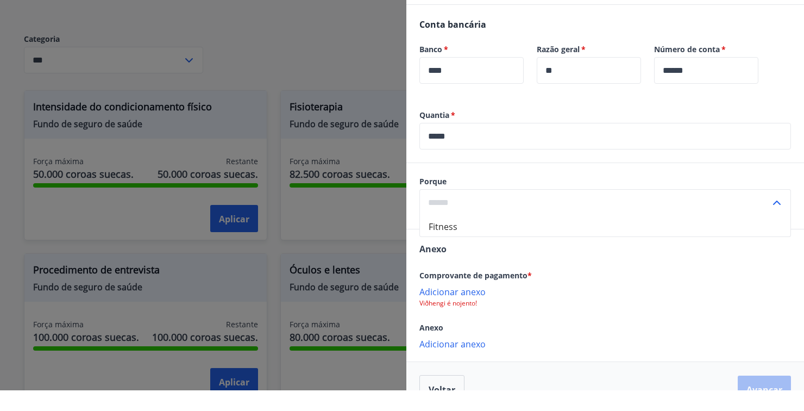
click at [500, 252] on li "Fitness" at bounding box center [605, 246] width 370 height 21
type input "**********"
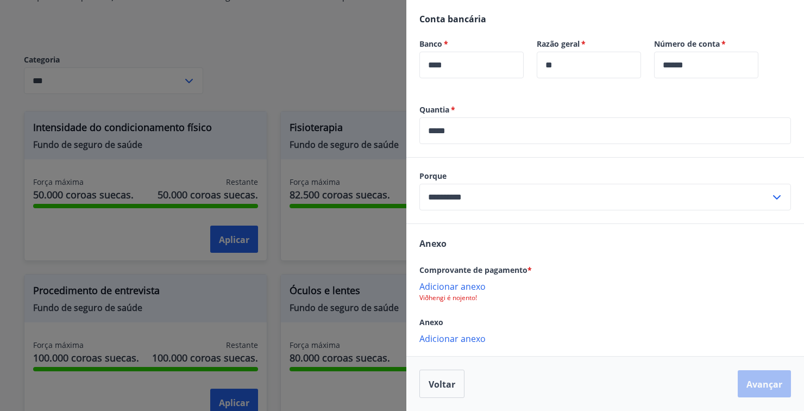
click at [470, 288] on font "Adicionar anexo" at bounding box center [452, 286] width 66 height 12
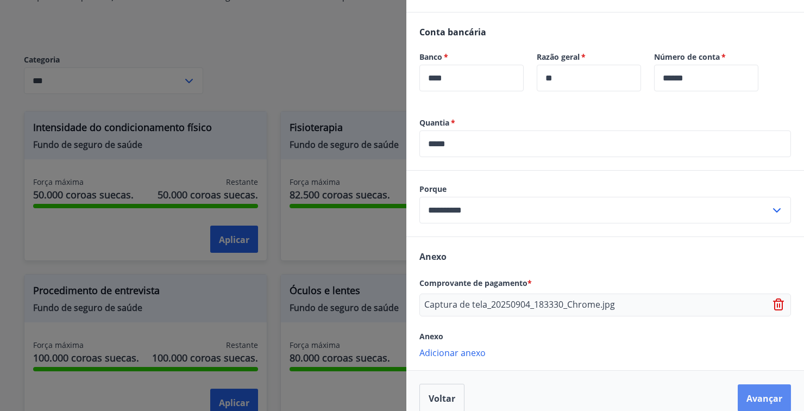
click at [766, 406] on button "Avançar" at bounding box center [763, 397] width 53 height 27
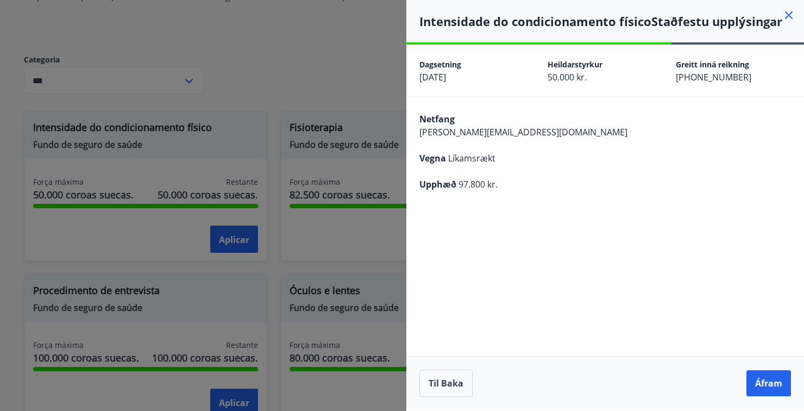
scroll to position [51, 0]
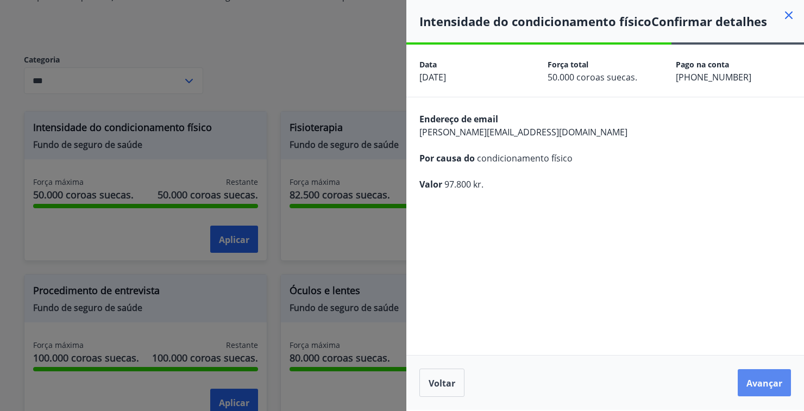
click at [775, 393] on button "Avançar" at bounding box center [763, 382] width 53 height 27
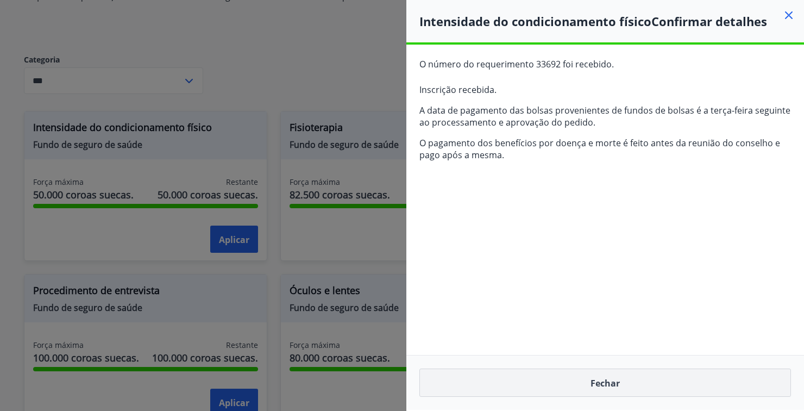
click at [656, 395] on button "Fechar" at bounding box center [604, 382] width 371 height 28
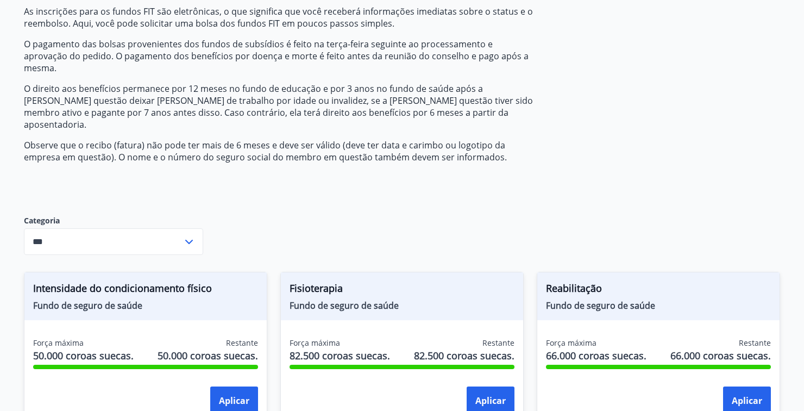
scroll to position [0, 0]
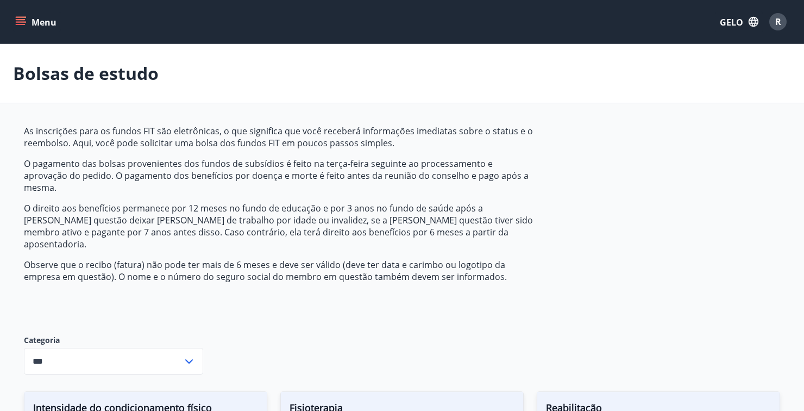
click at [26, 24] on icon "menu" at bounding box center [20, 21] width 11 height 11
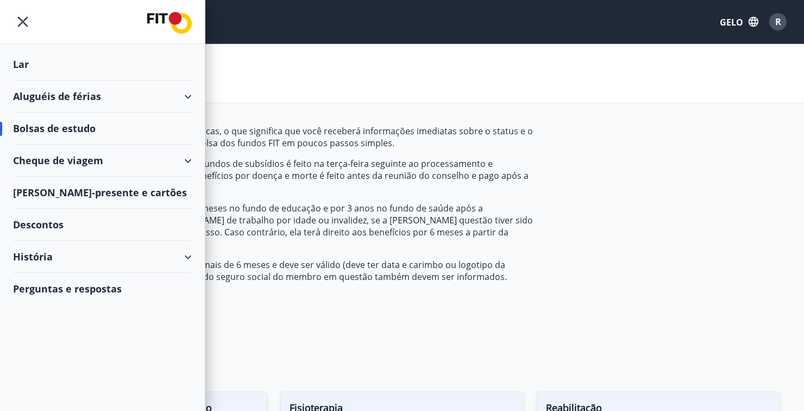
click at [175, 262] on div "História" at bounding box center [102, 257] width 179 height 32
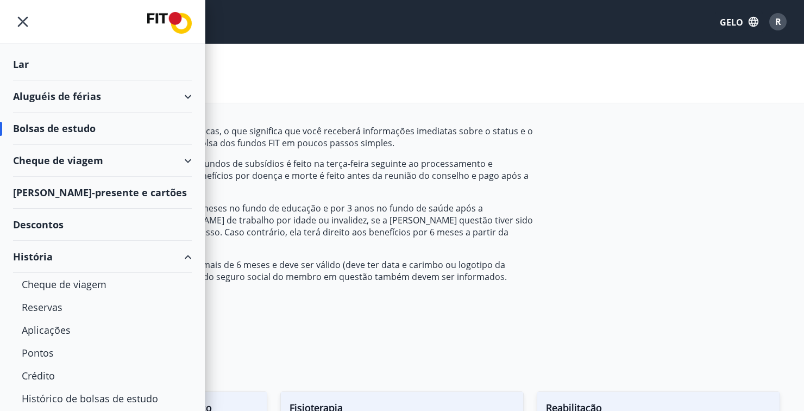
scroll to position [53, 0]
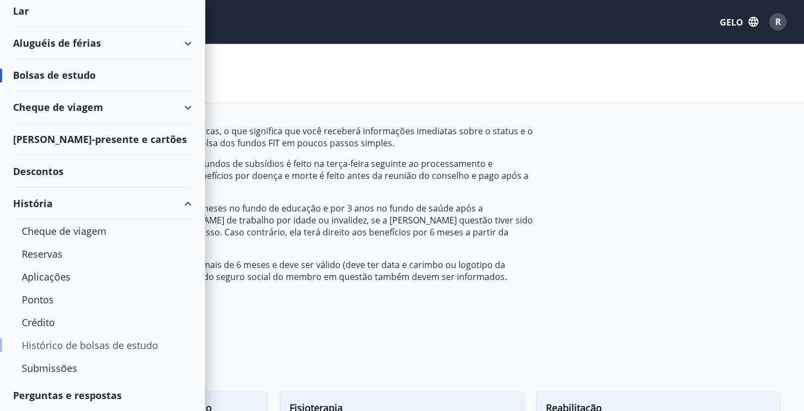
click at [53, 347] on font "Histórico de bolsas de estudo" at bounding box center [90, 344] width 136 height 13
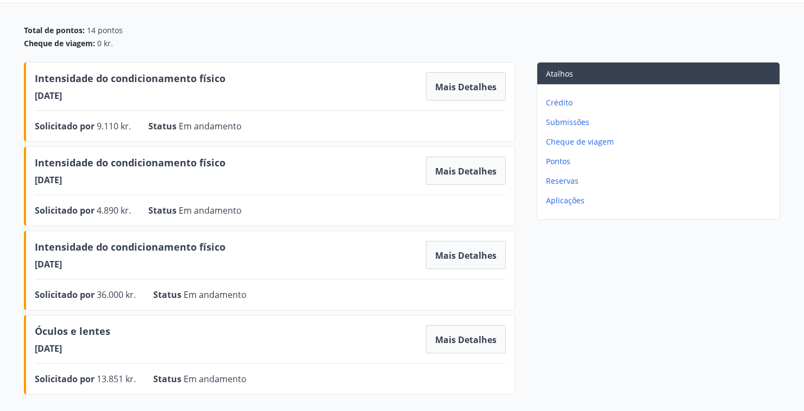
scroll to position [107, 0]
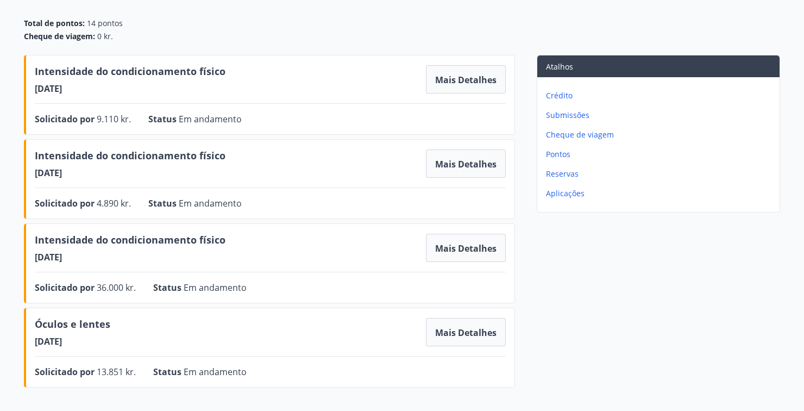
click at [172, 116] on font "Status" at bounding box center [162, 119] width 28 height 12
click at [138, 99] on div "Intensidade do condicionamento físico [DATE] Mais detalhes Solicitado por 9.110…" at bounding box center [269, 95] width 491 height 80
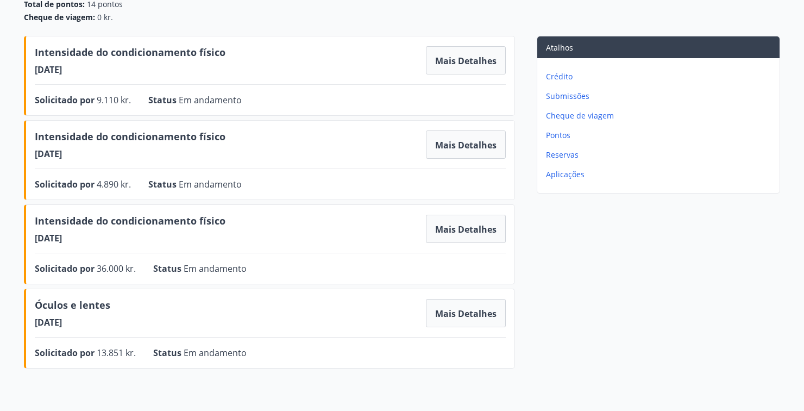
scroll to position [128, 0]
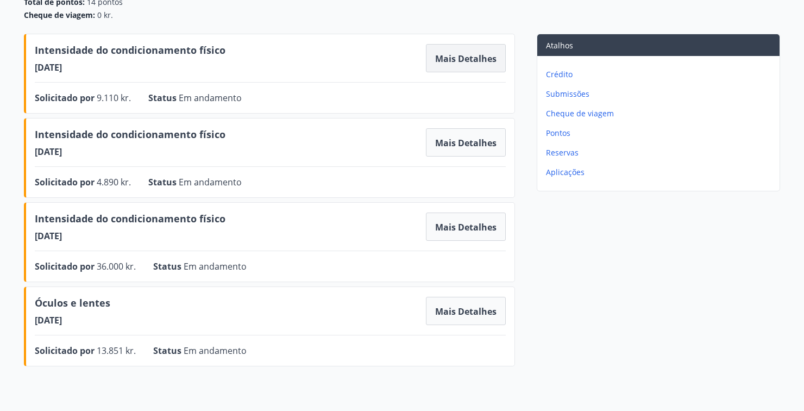
click at [458, 57] on font "Mais detalhes" at bounding box center [465, 59] width 61 height 12
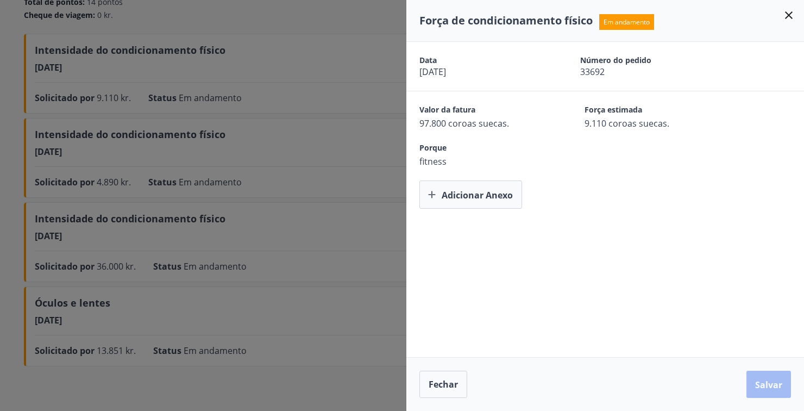
click at [790, 12] on icon at bounding box center [788, 15] width 13 height 13
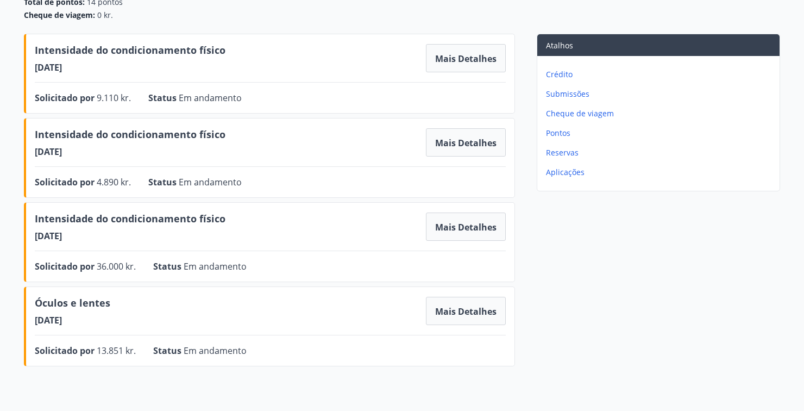
click at [343, 178] on div "Solicitado por 4.890 kr. Status Em andamento Mais detalhes" at bounding box center [270, 181] width 471 height 13
